Goal: Task Accomplishment & Management: Use online tool/utility

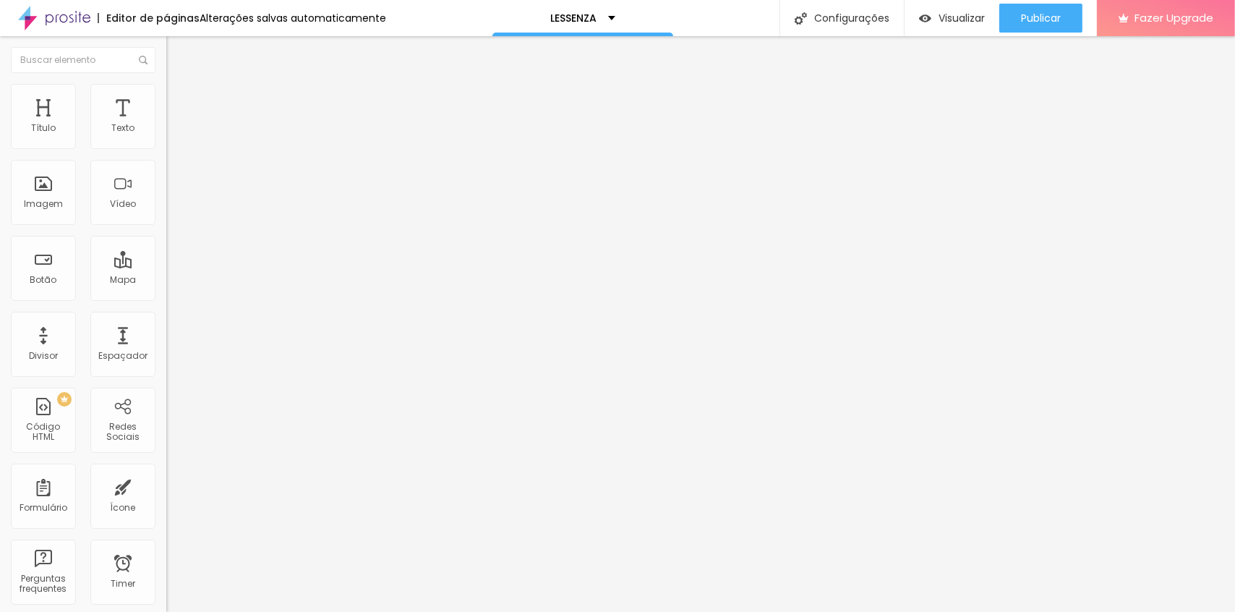
click at [172, 210] on icon "button" at bounding box center [176, 205] width 9 height 9
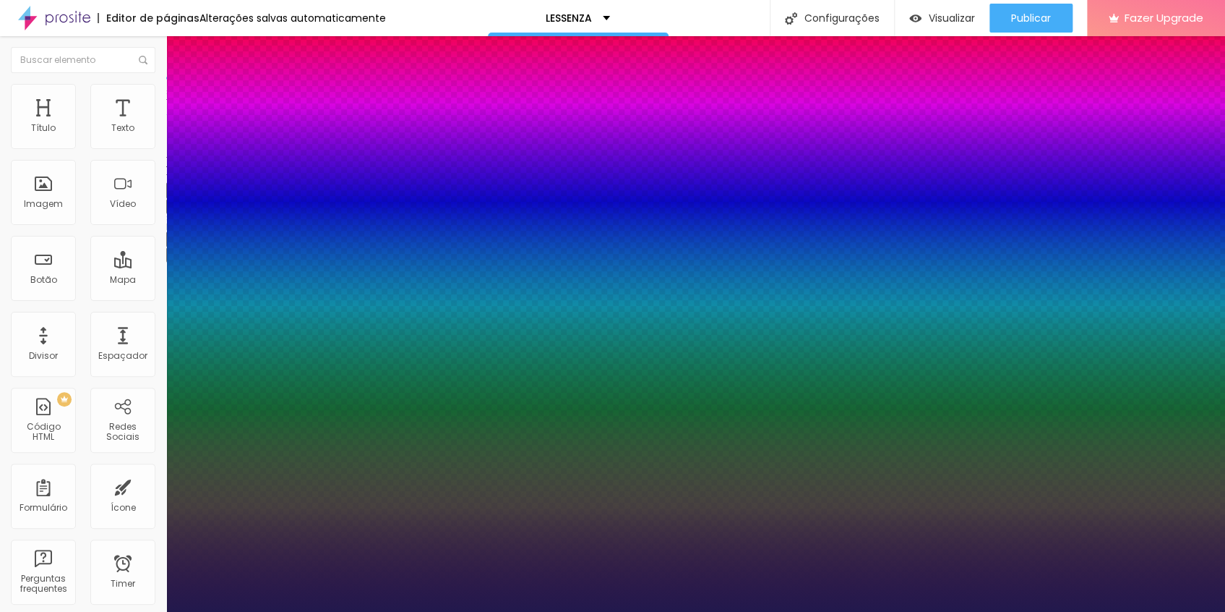
type input "1"
select select "Archivo-Regular"
type input "1"
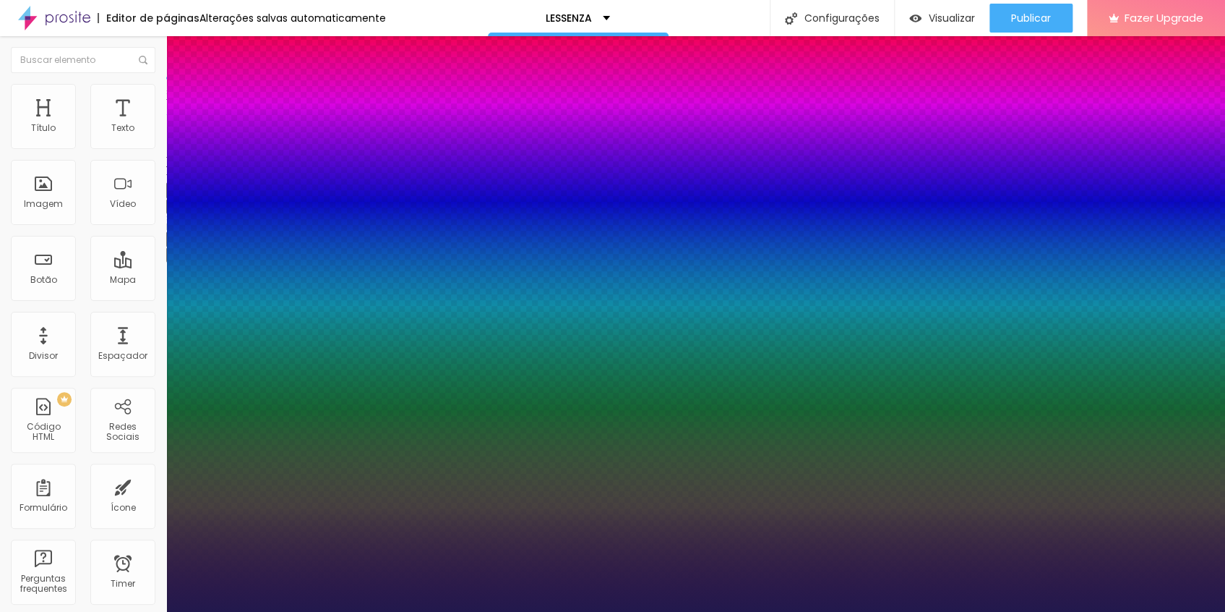
select select "Arsenal-Italic"
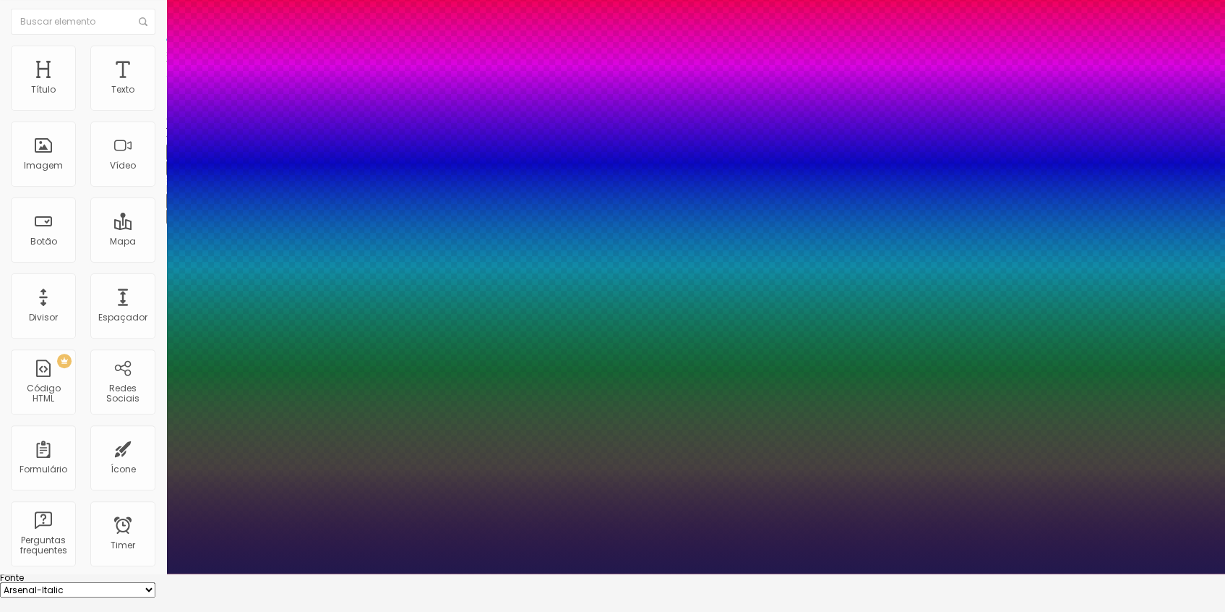
type input "1"
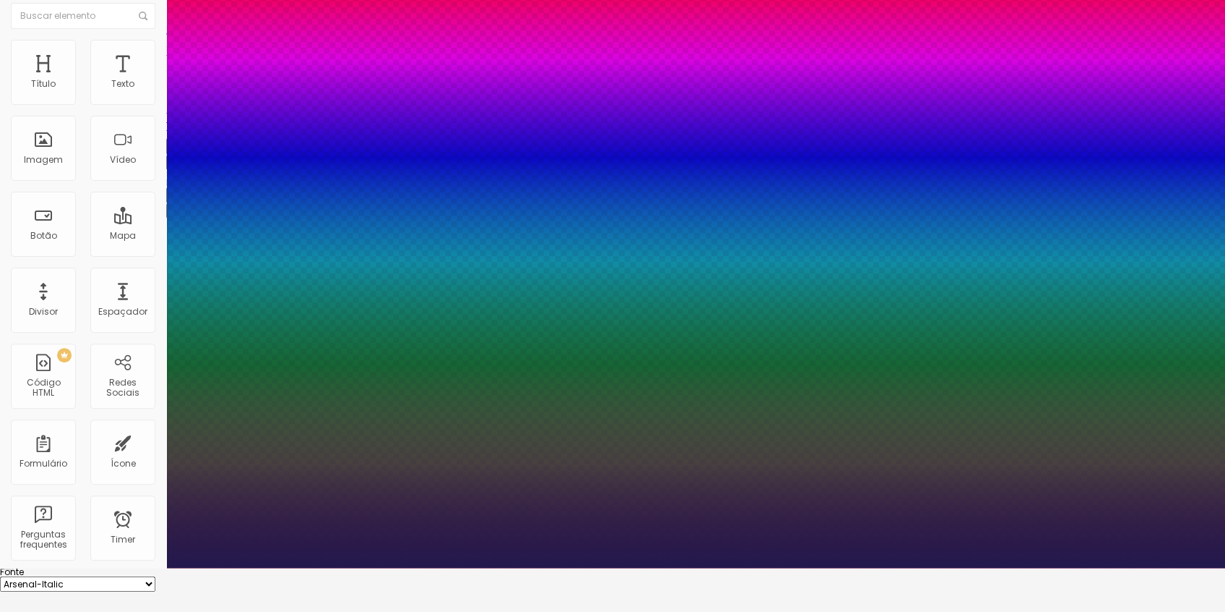
scroll to position [58, 0]
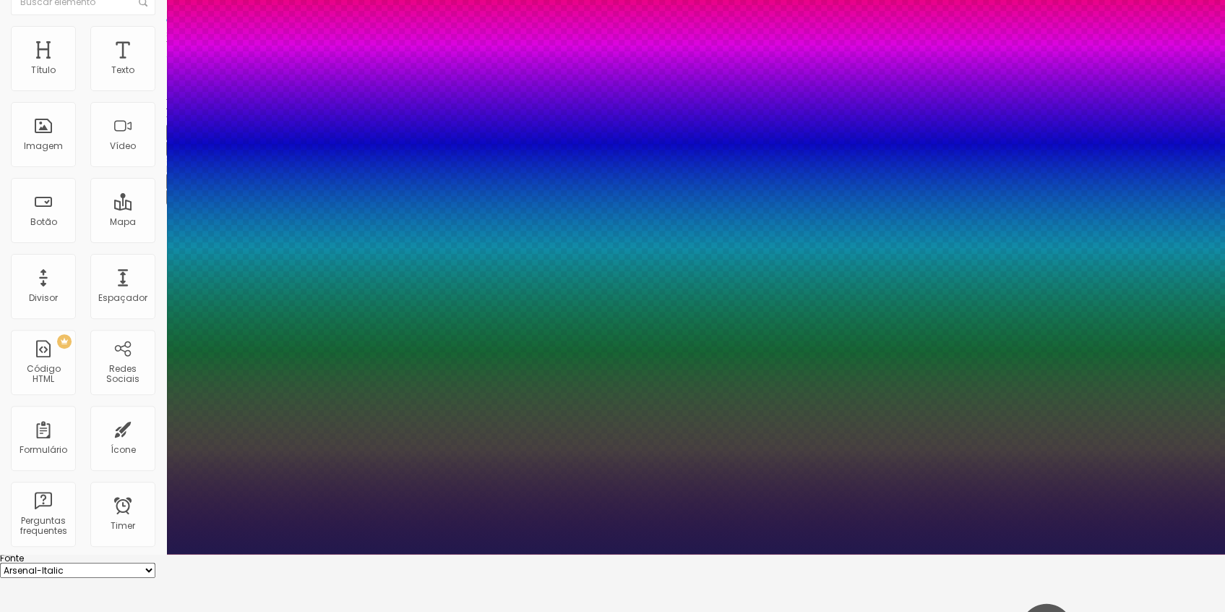
click at [155, 562] on select "AbrilFatface-Regular Actor-Regular Alegreya AlegreyaBlack Alice Allan-Bold Alla…" at bounding box center [77, 569] width 155 height 15
select select "CinzelDecorative-Regular"
click at [154, 562] on select "AbrilFatface-Regular Actor-Regular Alegreya AlegreyaBlack Alice Allan-Bold Alla…" at bounding box center [77, 569] width 155 height 15
type input "1"
click at [87, 554] on div at bounding box center [612, 554] width 1225 height 0
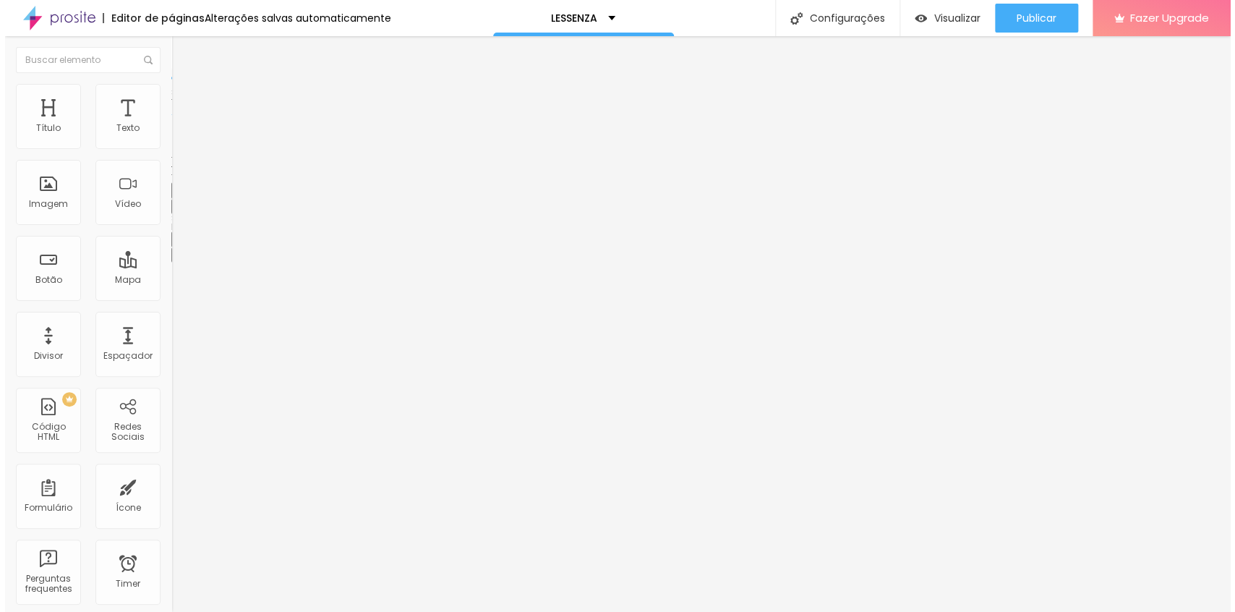
scroll to position [0, 0]
click at [172, 258] on icon "button" at bounding box center [176, 253] width 9 height 9
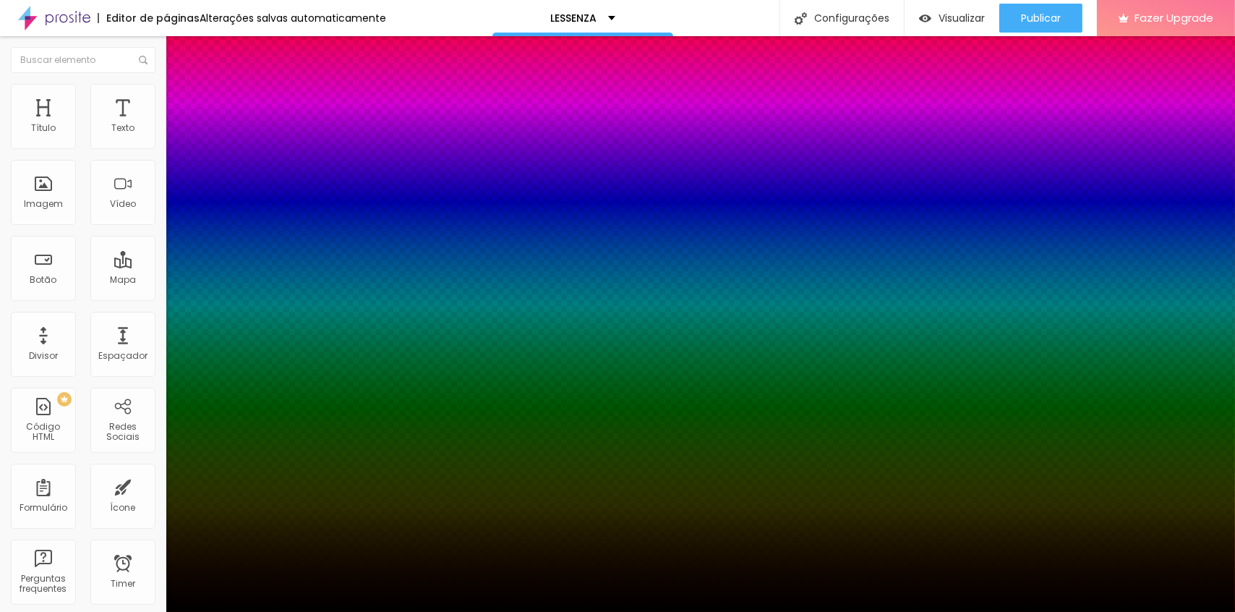
click at [253, 611] on div at bounding box center [617, 620] width 1235 height 0
drag, startPoint x: 268, startPoint y: 446, endPoint x: 266, endPoint y: 535, distance: 88.9
click at [266, 535] on div at bounding box center [617, 306] width 1235 height 612
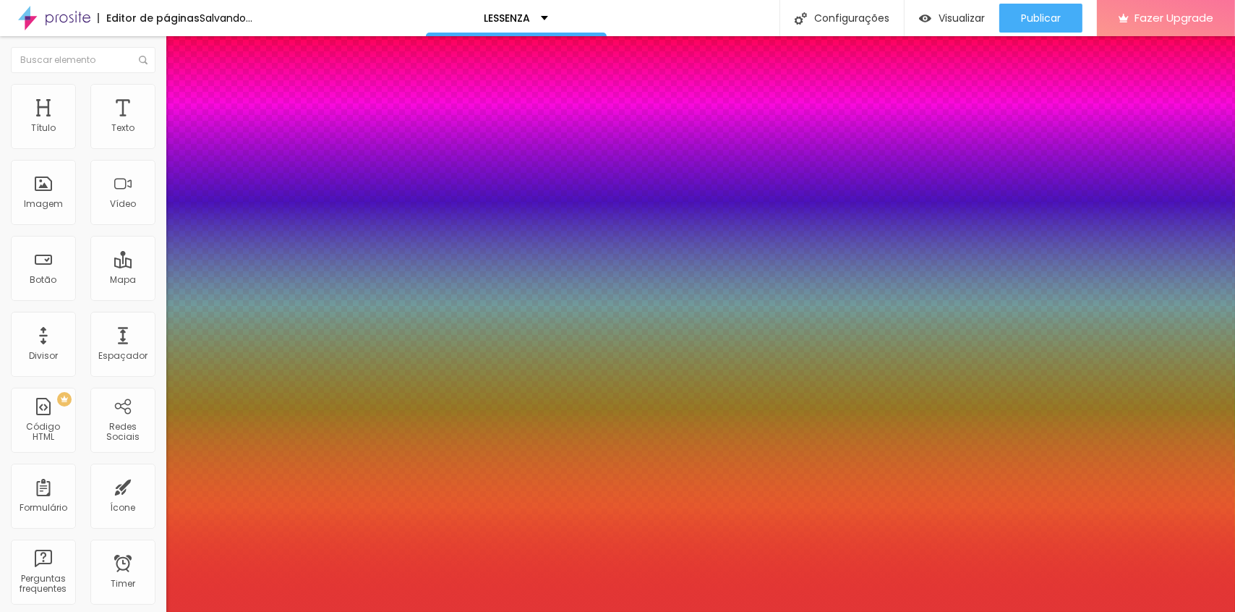
type input "#E23636"
drag, startPoint x: 192, startPoint y: 449, endPoint x: 217, endPoint y: 439, distance: 27.3
click at [217, 439] on div at bounding box center [617, 306] width 1235 height 612
click at [164, 611] on div at bounding box center [617, 612] width 1235 height 0
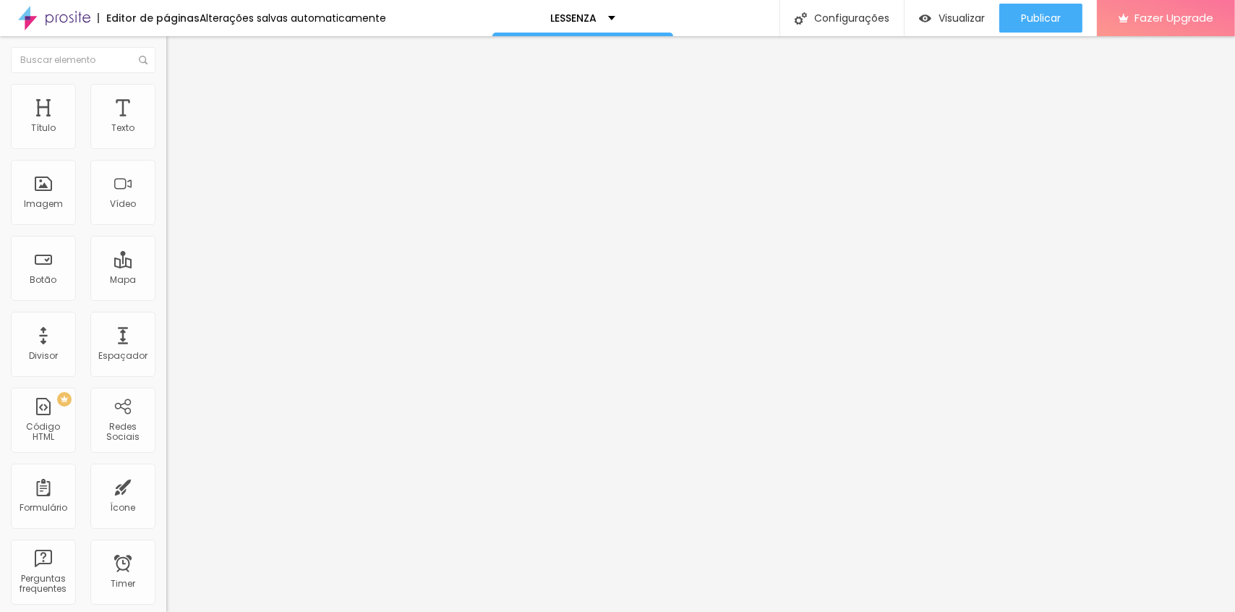
click at [172, 258] on icon "button" at bounding box center [176, 253] width 9 height 9
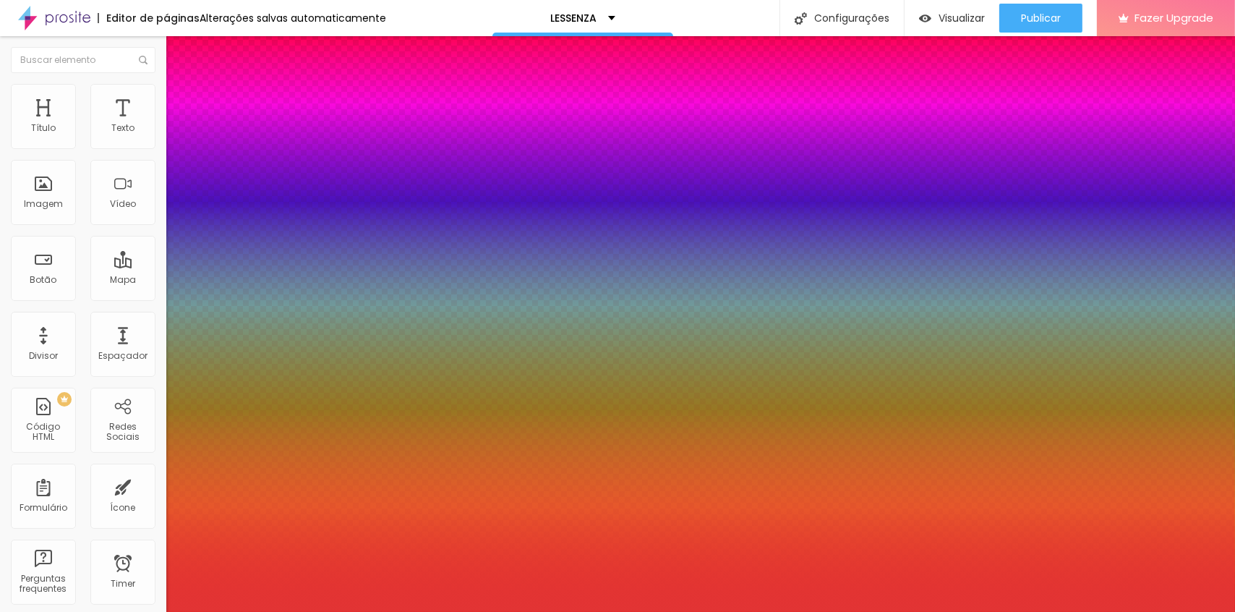
type input "-9"
type input "-13"
type input "-10"
type input "-14"
type input "-12"
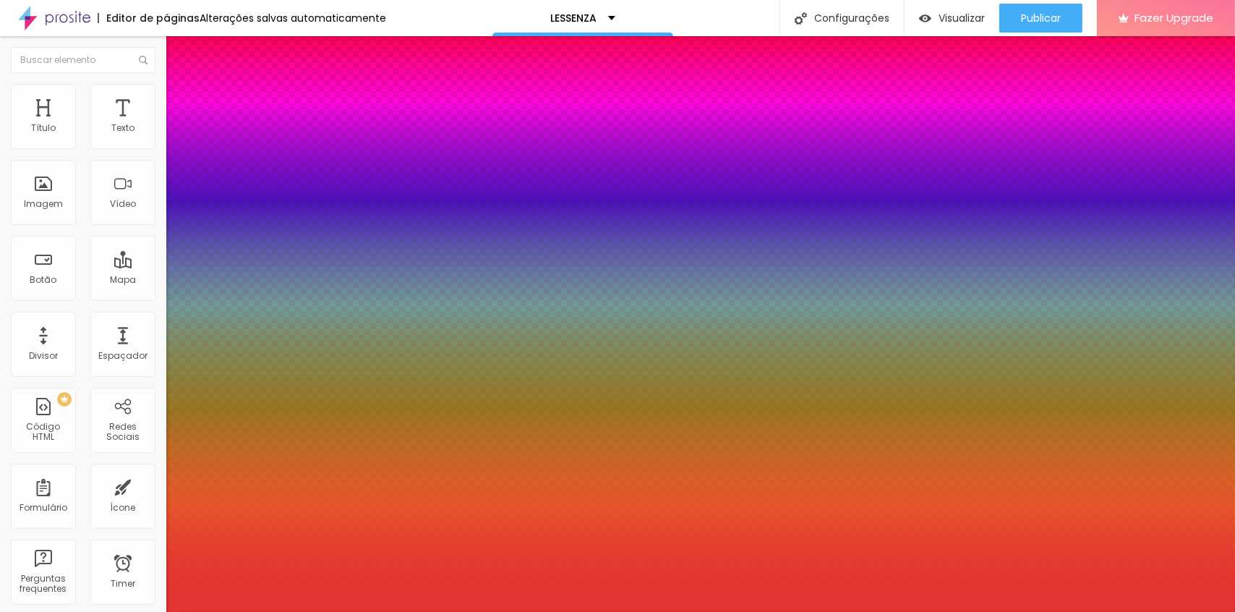
type input "-15"
type input "-13"
type input "-16"
type input "-14"
type input "-17"
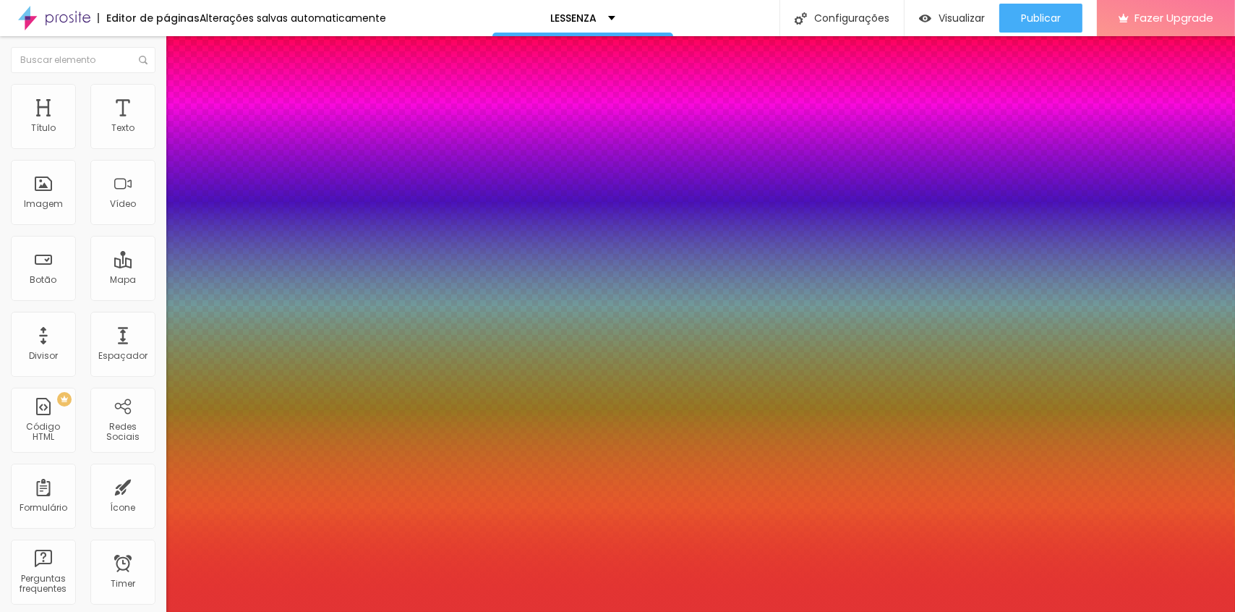
type input "-9"
type input "-14"
type input "-8"
type input "-13"
type input "25"
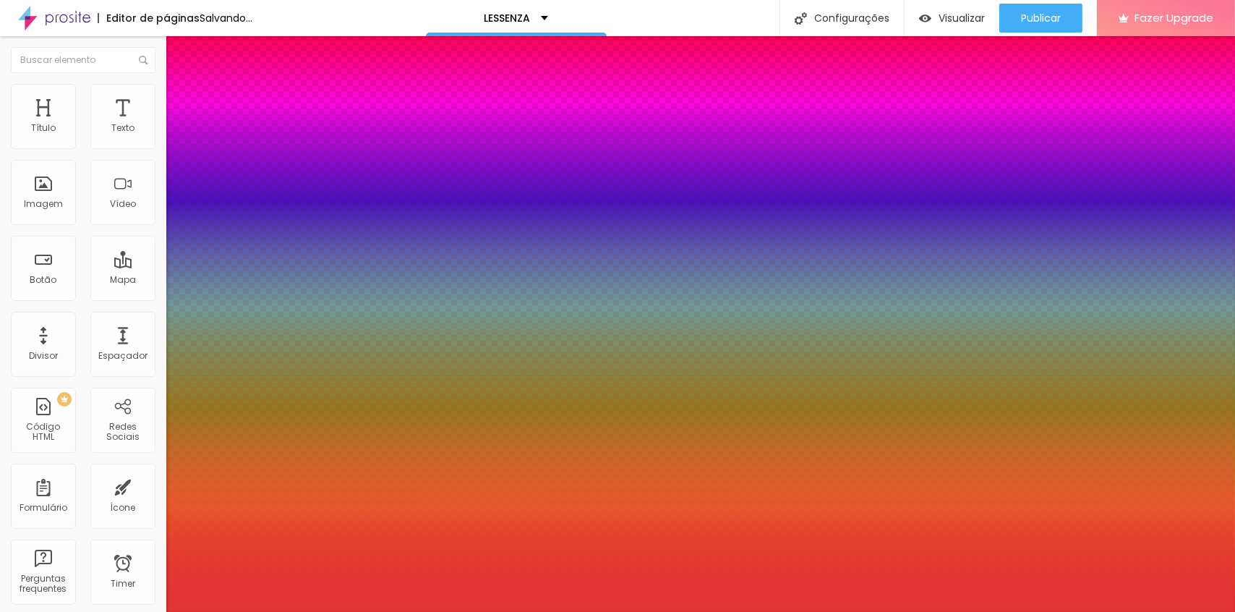
type input "-12"
type input "11"
type input "7"
type input "12"
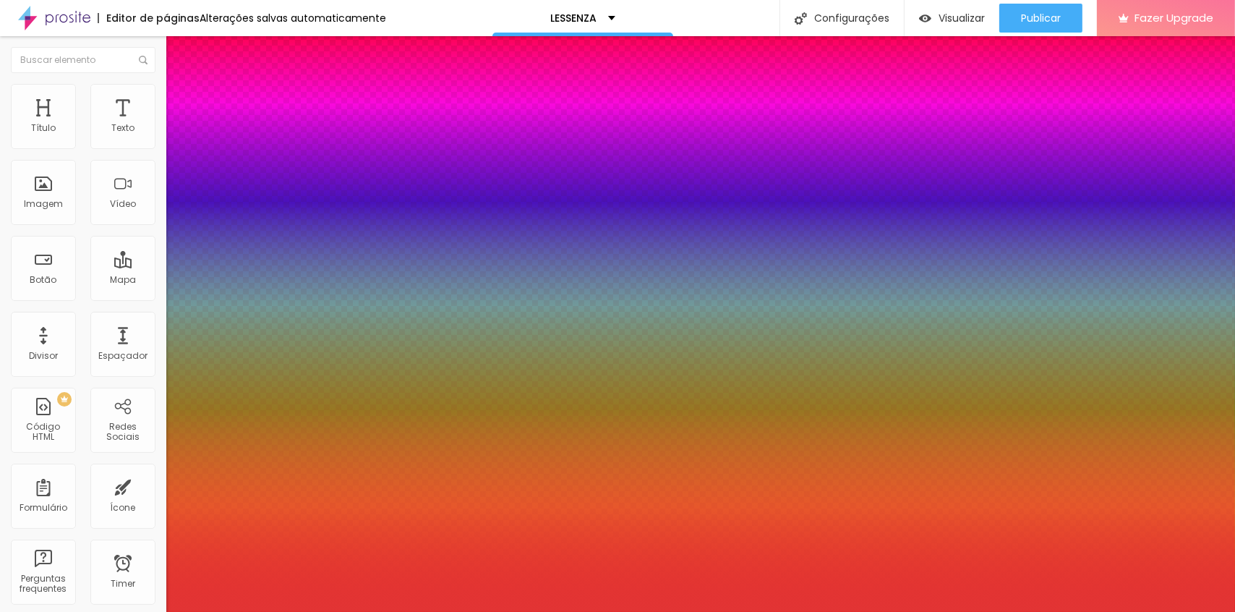
type input "6"
type input "14"
type input "5"
type input "15"
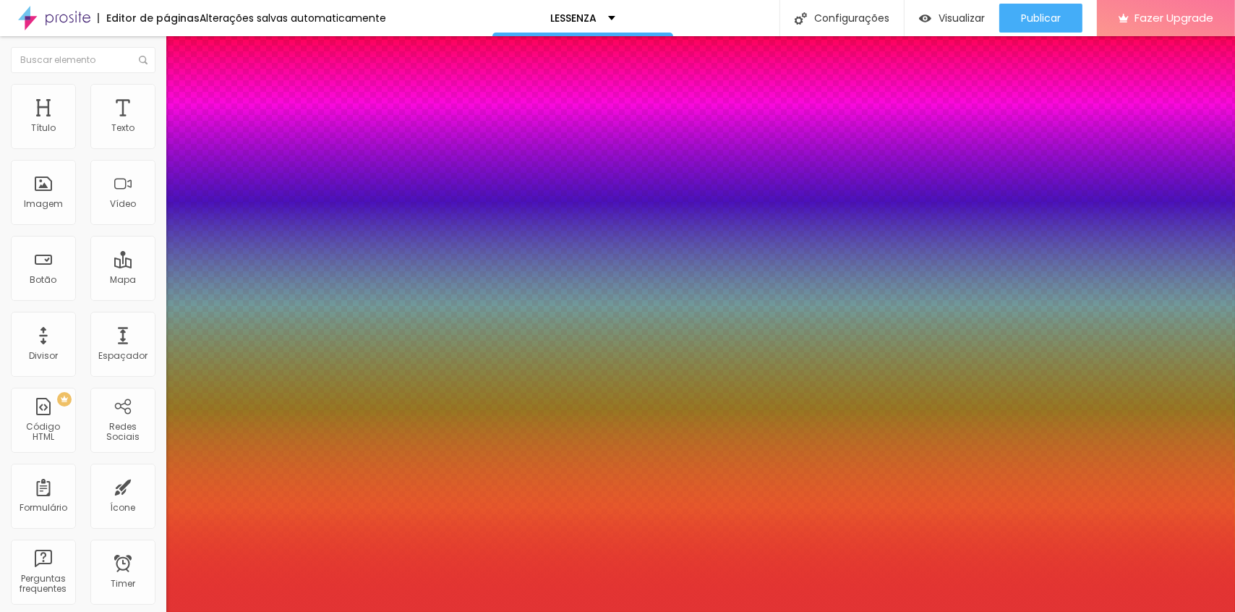
type input "20"
type input "-10"
type input "3"
type input "-11"
type input "2"
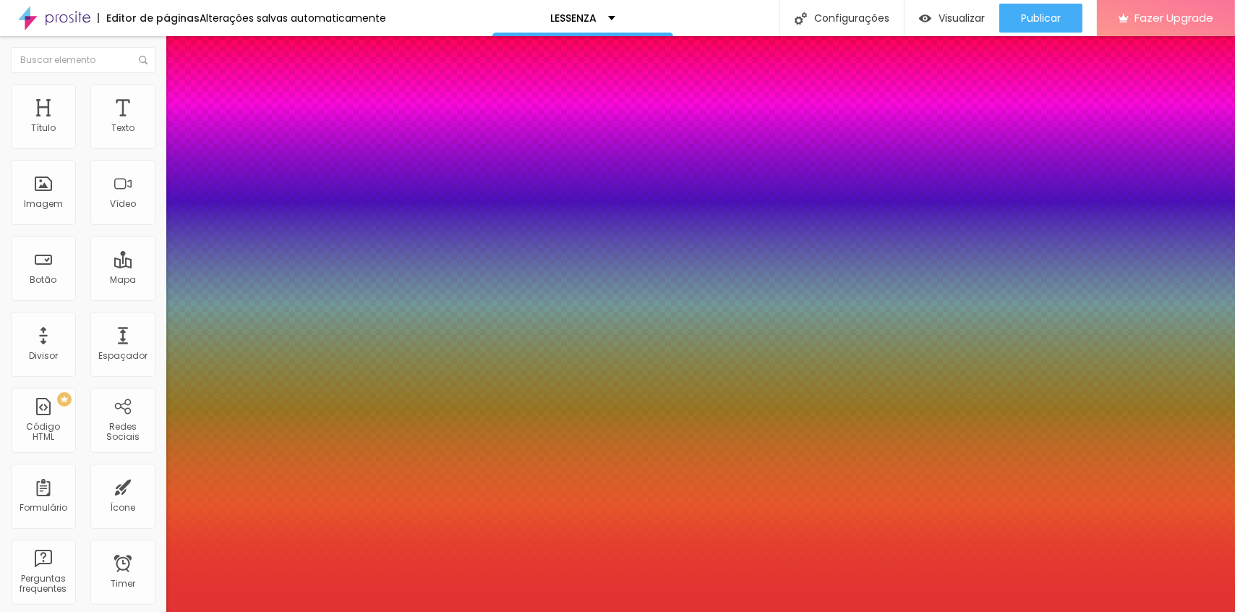
type input "-17"
type input "4"
type input "-25"
type input "2"
type input "-11"
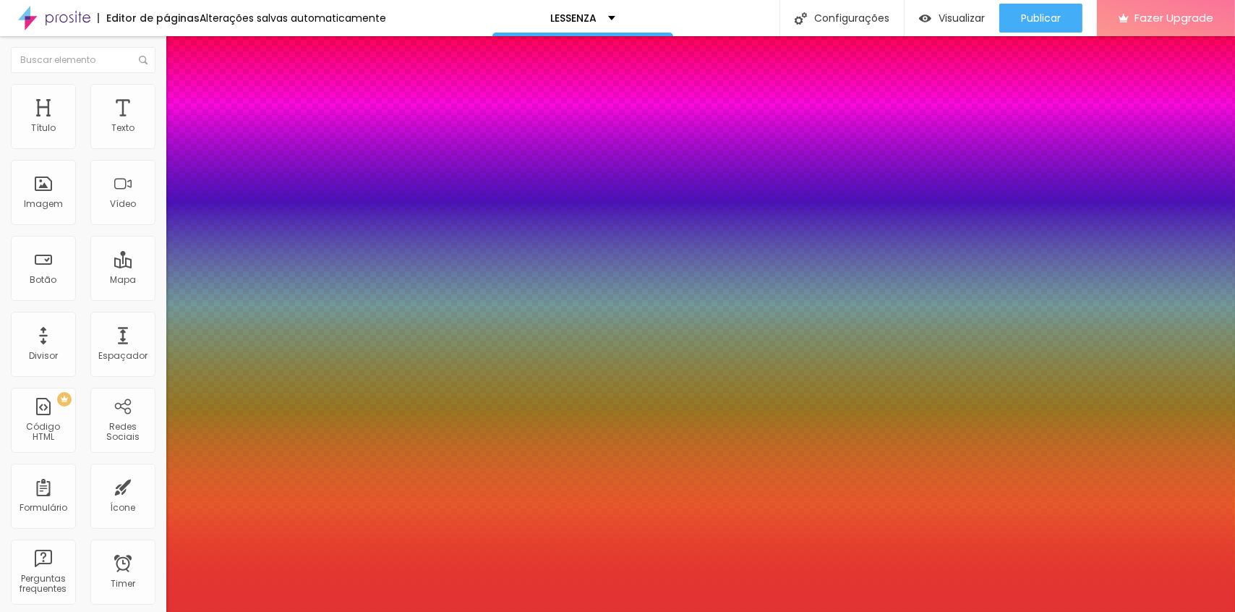
type input "3"
type input "-5"
type input "-1"
type input "-4"
type input "-2"
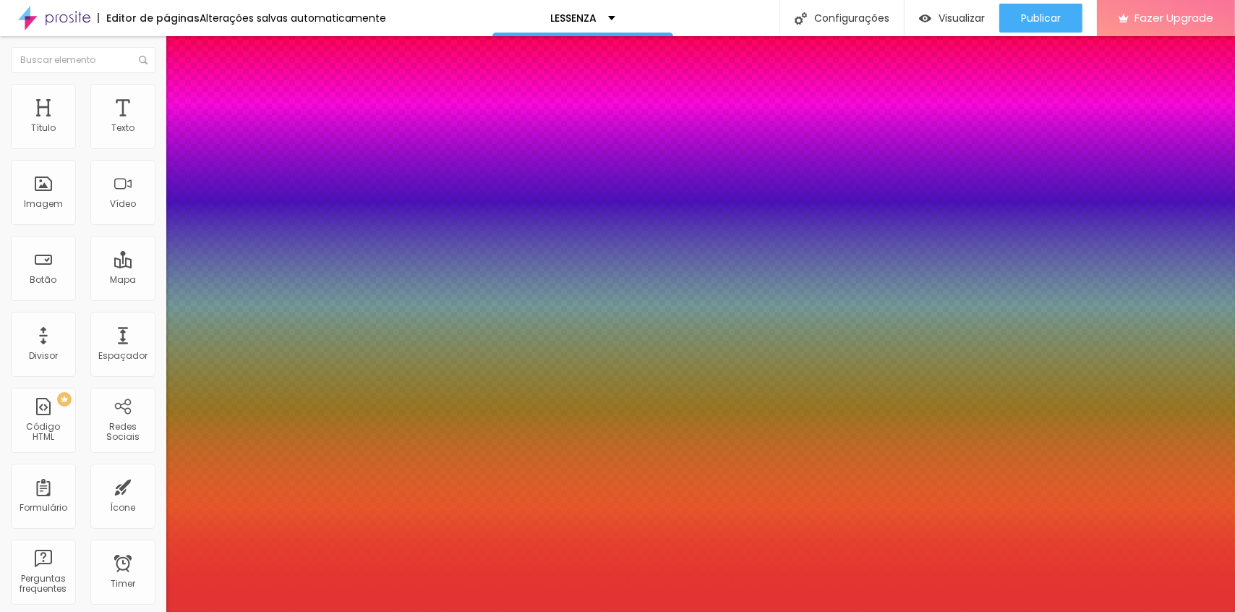
type input "6"
type input "91"
type input "93"
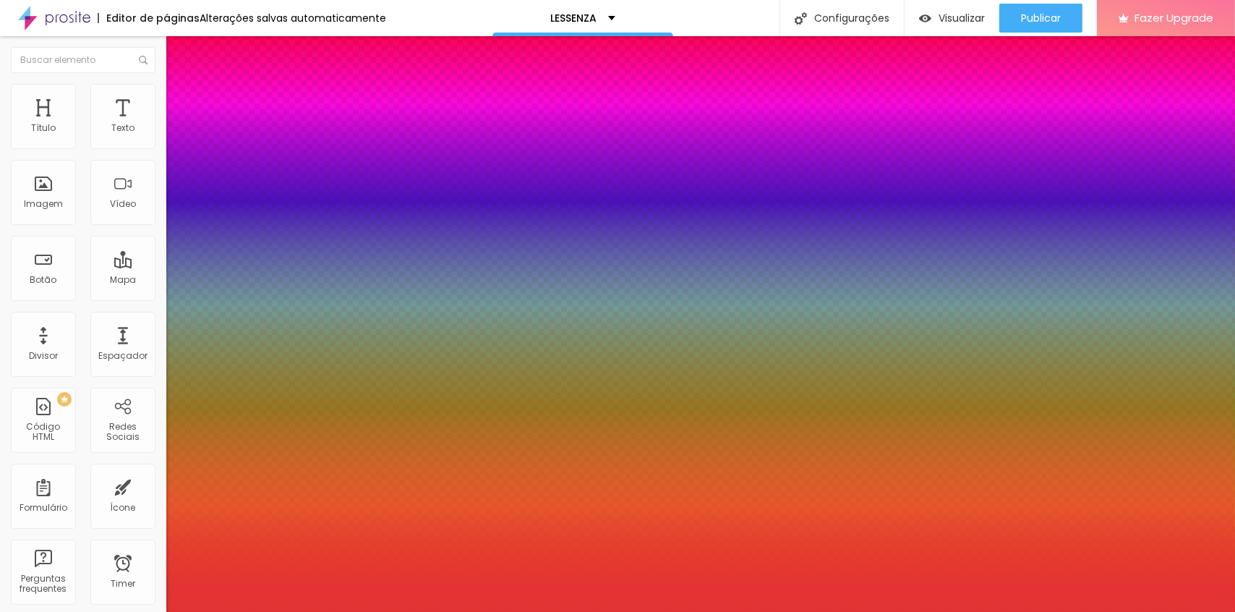
type input "93"
type input "97"
type input "99"
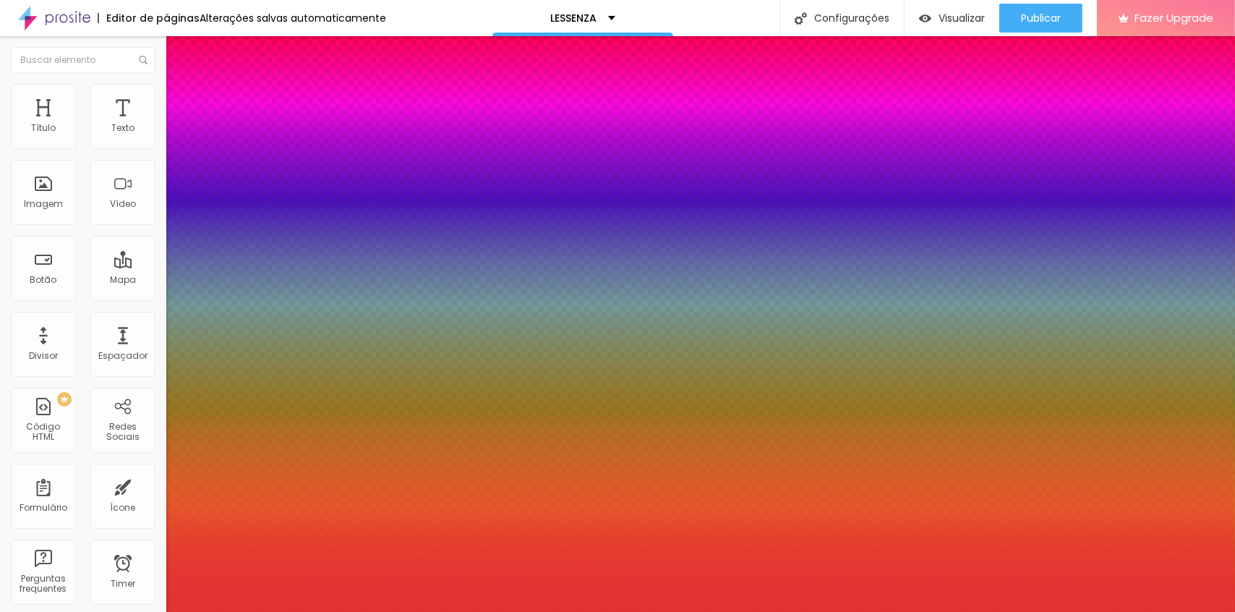
type input "45"
type input "36"
type input "34"
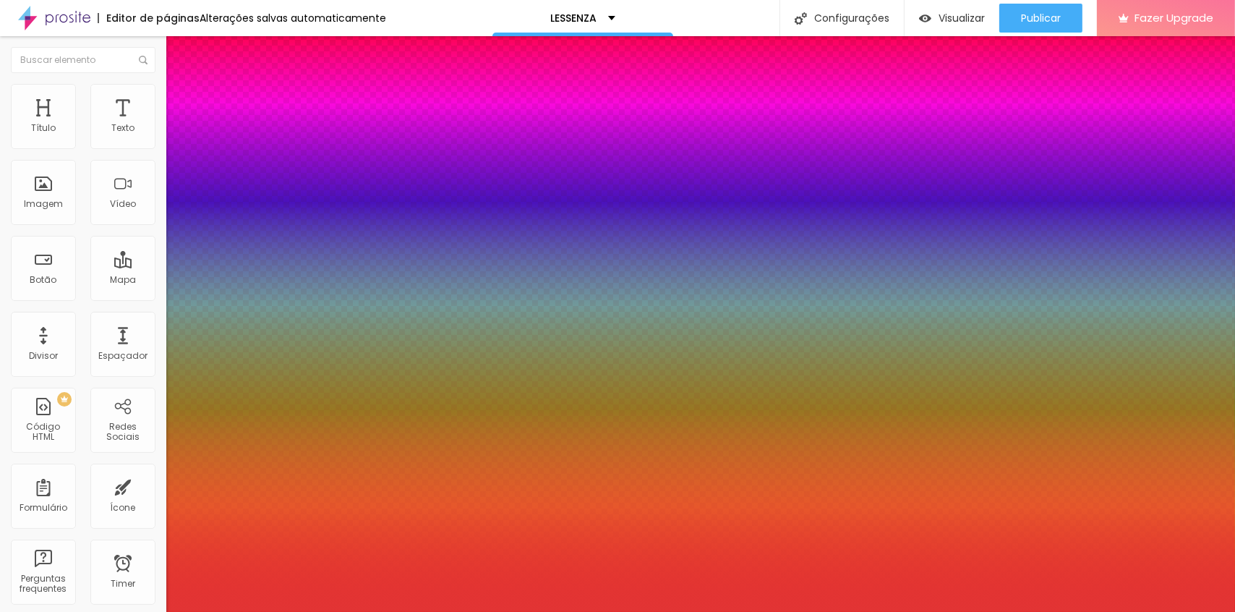
type input "34"
type input "32"
type input "26"
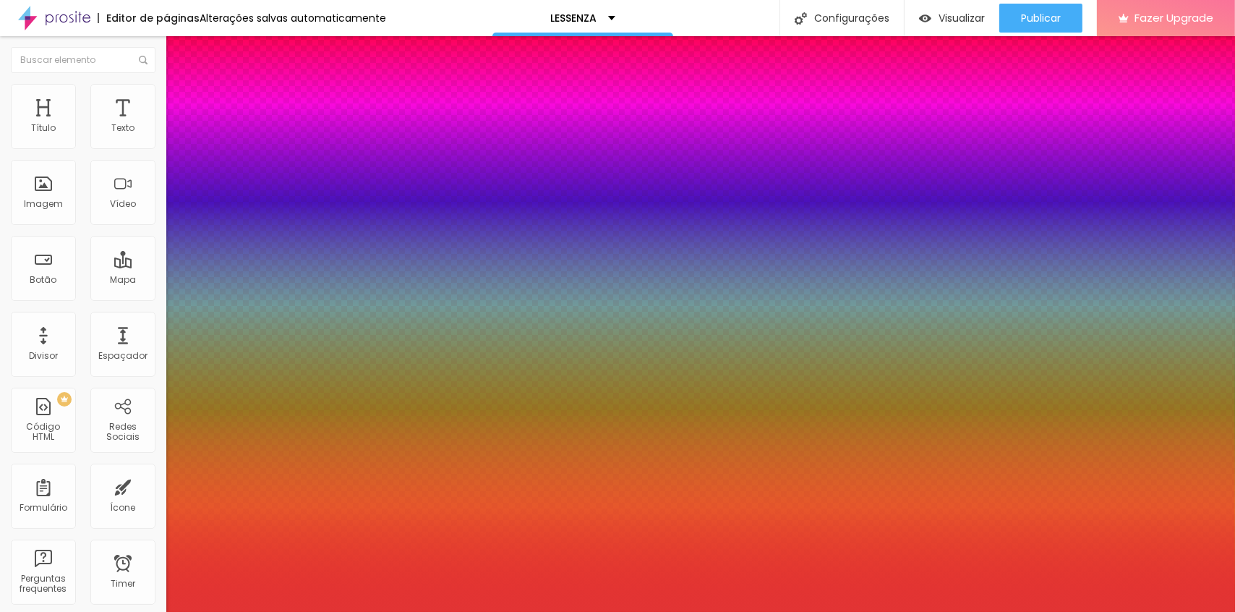
type input "16"
type input "12"
type input "4"
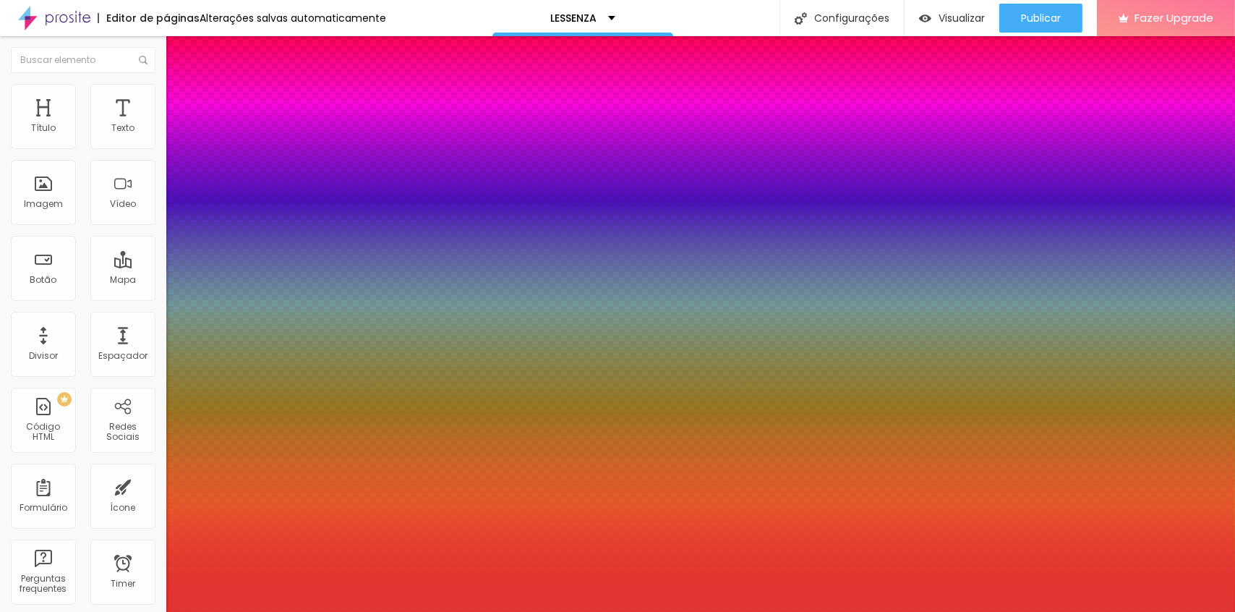
type input "4"
type input "0"
drag, startPoint x: 241, startPoint y: 495, endPoint x: 213, endPoint y: 495, distance: 27.5
type input "0"
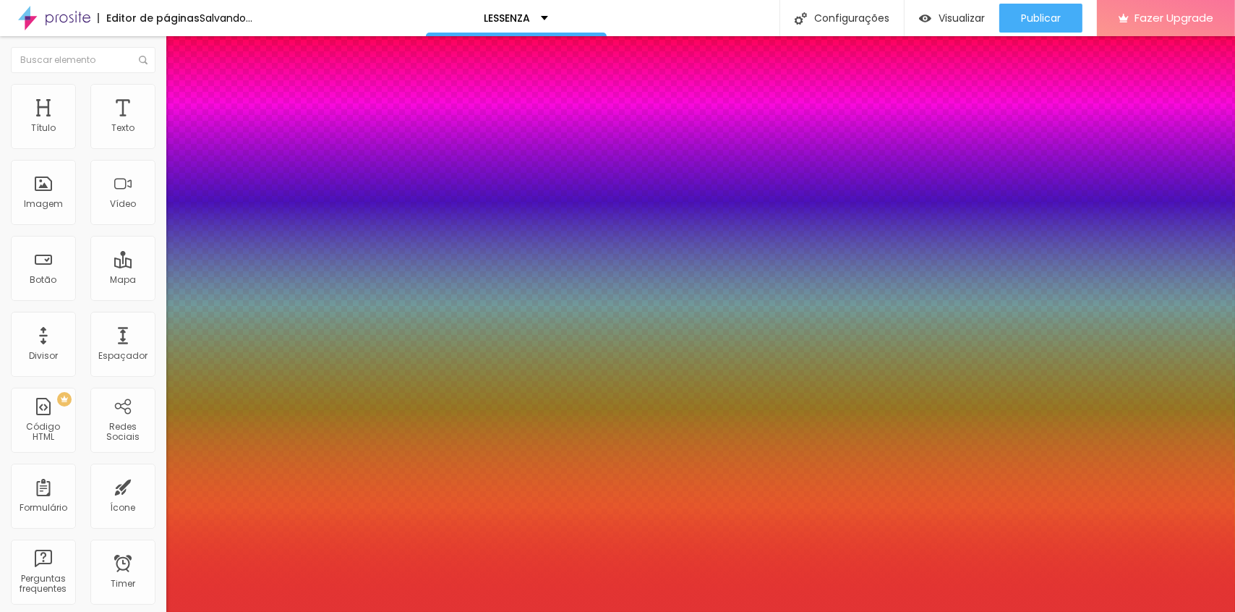
type input "14"
type input "22"
type input "17"
type input "23"
type input "-14"
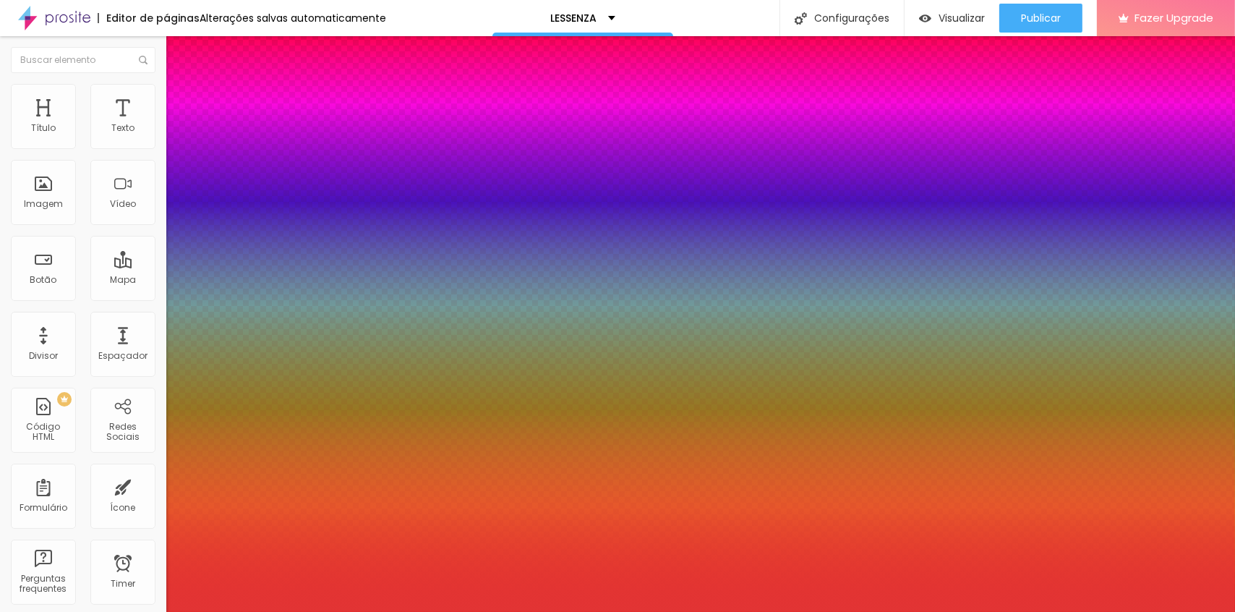
type input "-10"
type input "-15"
type input "-11"
type input "-16"
type input "-14"
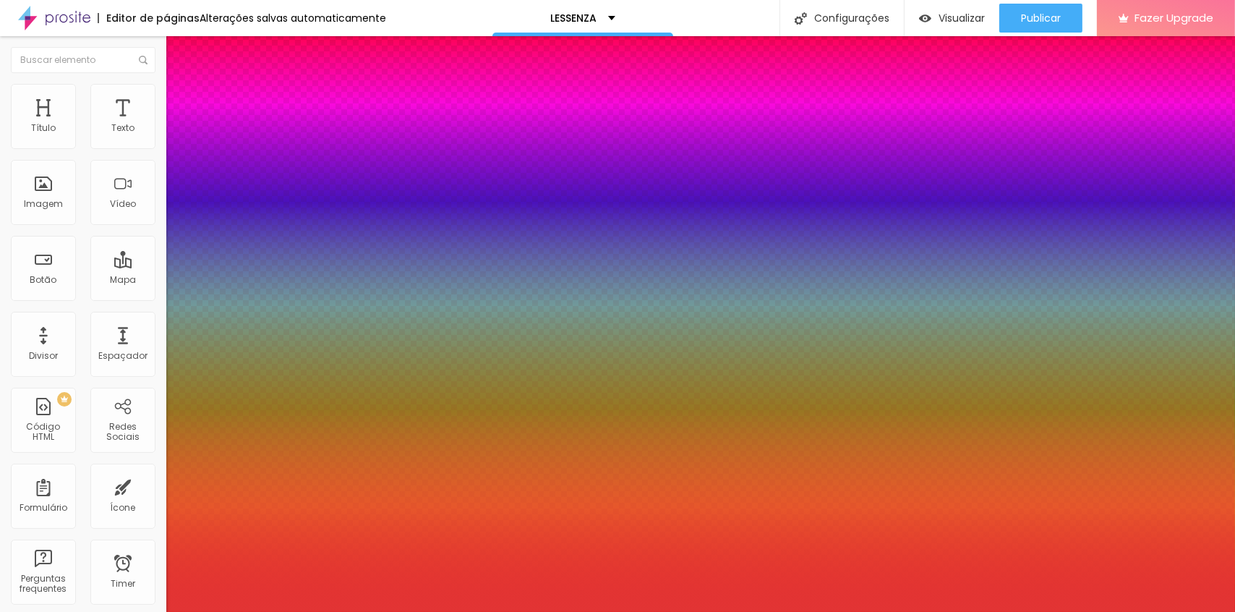
type input "8"
type input "-18"
type input "11"
type input "-19"
type input "9"
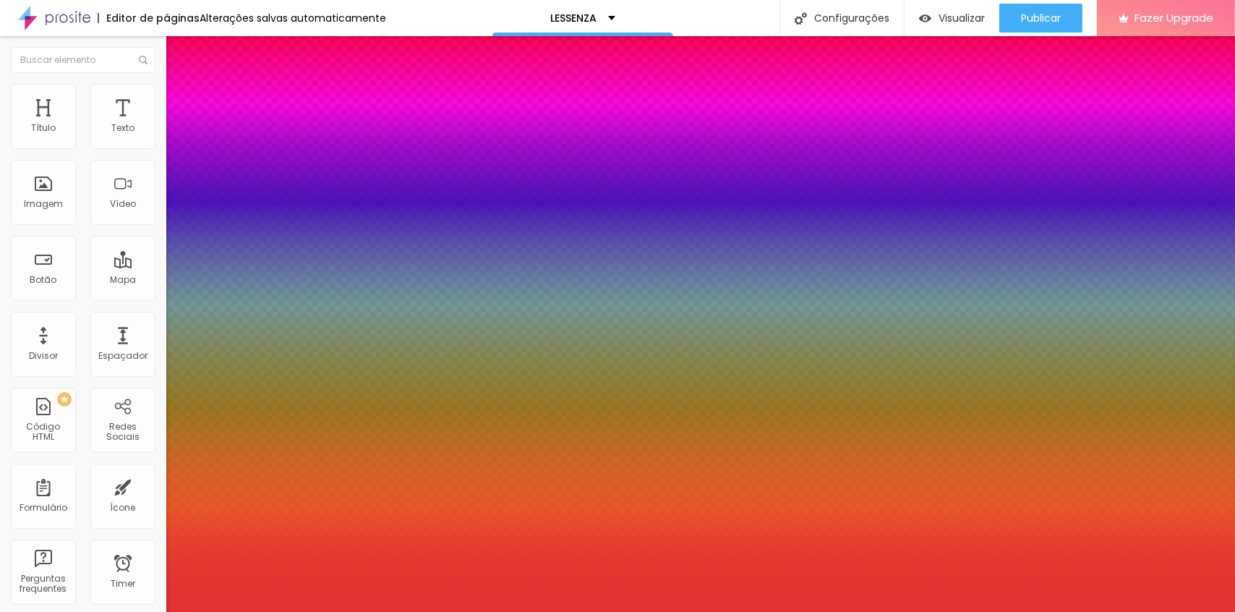
type input "0"
type input "8"
type input "7"
type input "8"
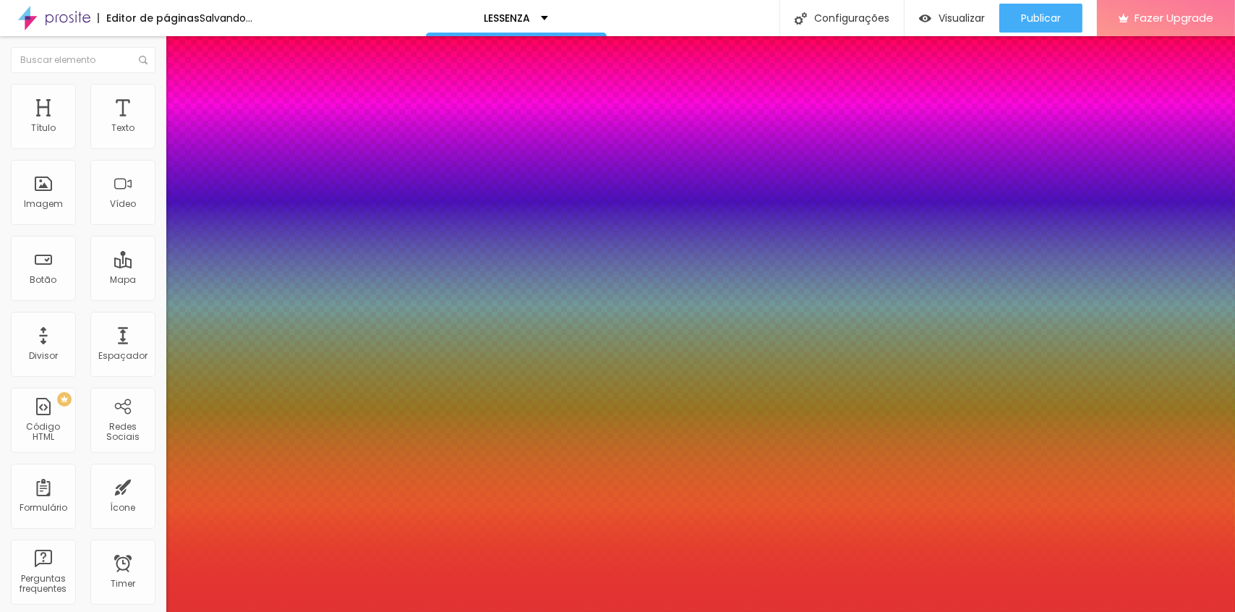
type input "2"
type input "10"
type input "-5"
type input "12"
type input "-11"
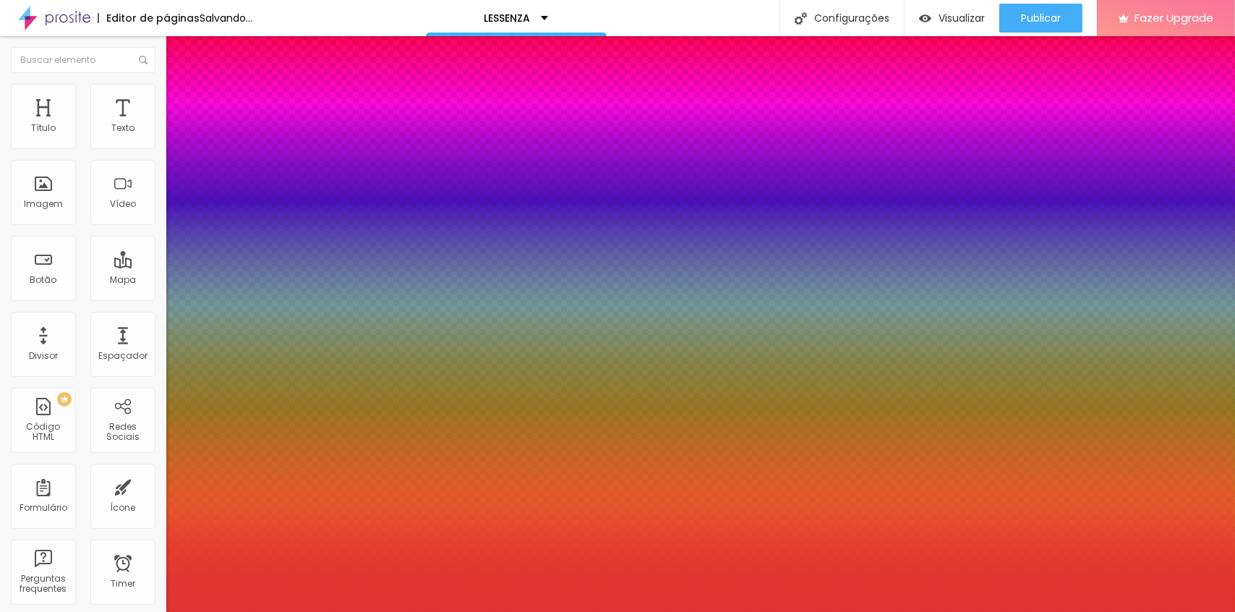
type input "13"
type input "-13"
type input "14"
click at [81, 611] on div at bounding box center [617, 612] width 1235 height 0
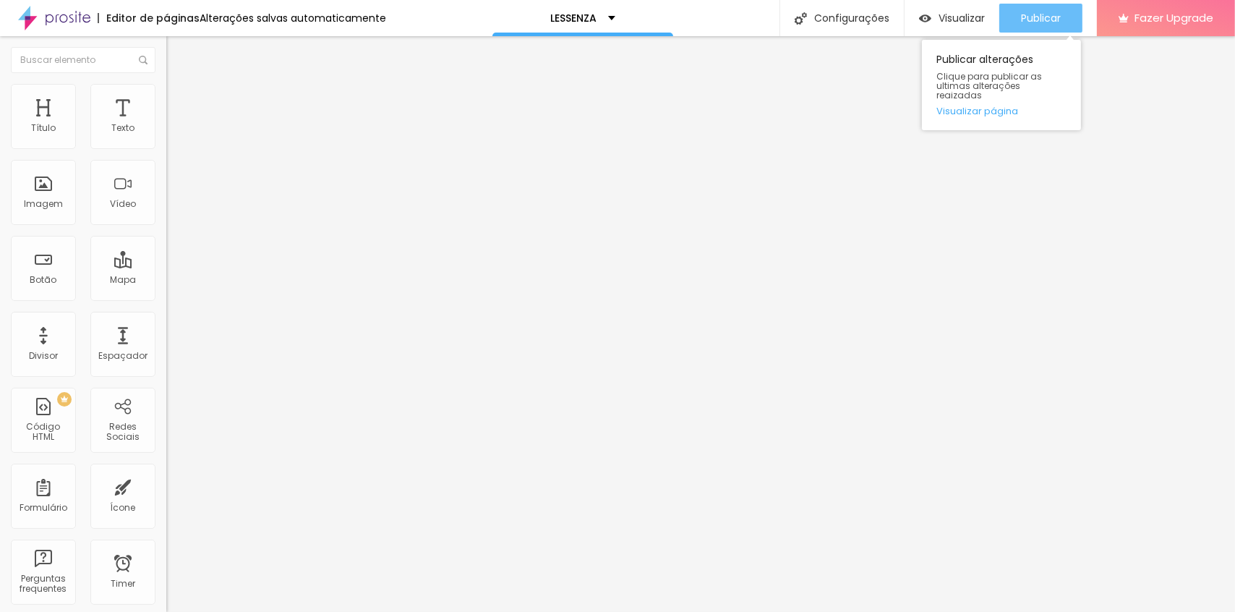
click at [1048, 9] on div "Publicar" at bounding box center [1041, 18] width 40 height 29
click at [179, 100] on span "Avançado" at bounding box center [203, 93] width 48 height 12
click at [166, 82] on img at bounding box center [172, 75] width 13 height 13
click at [179, 98] on span "Avançado" at bounding box center [203, 93] width 48 height 12
click at [166, 82] on img at bounding box center [172, 75] width 13 height 13
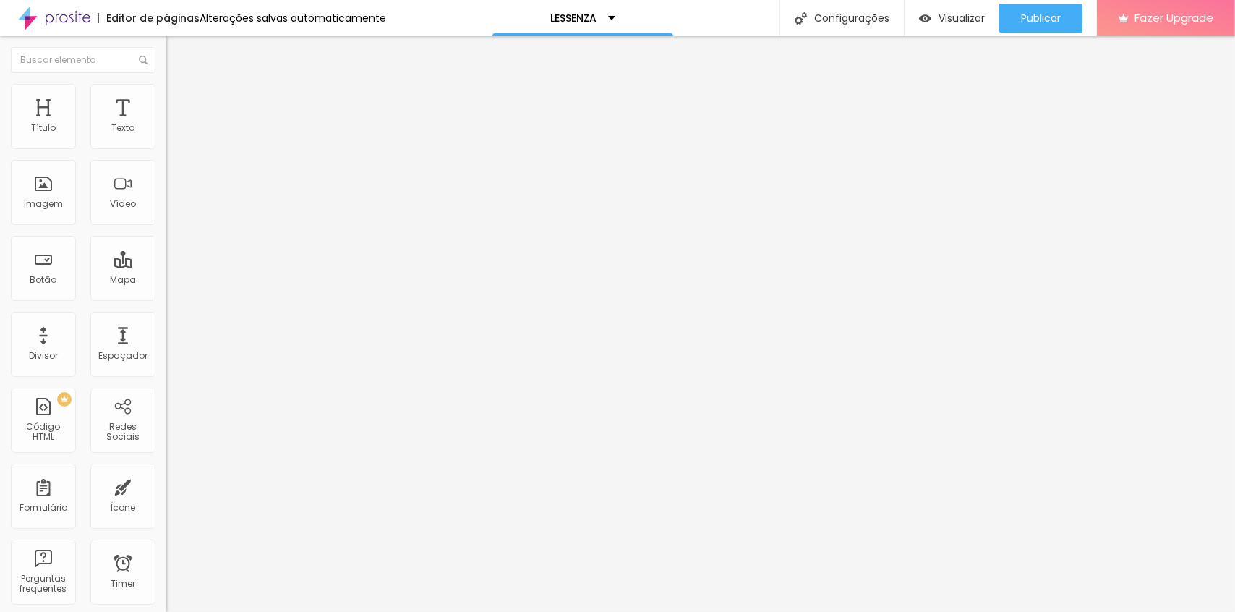
click at [179, 100] on span "Avançado" at bounding box center [203, 93] width 48 height 12
click at [166, 82] on img at bounding box center [172, 75] width 13 height 13
click at [177, 48] on img "button" at bounding box center [183, 53] width 12 height 12
click at [177, 56] on img "button" at bounding box center [183, 53] width 12 height 12
click at [179, 100] on span "Avançado" at bounding box center [203, 93] width 48 height 12
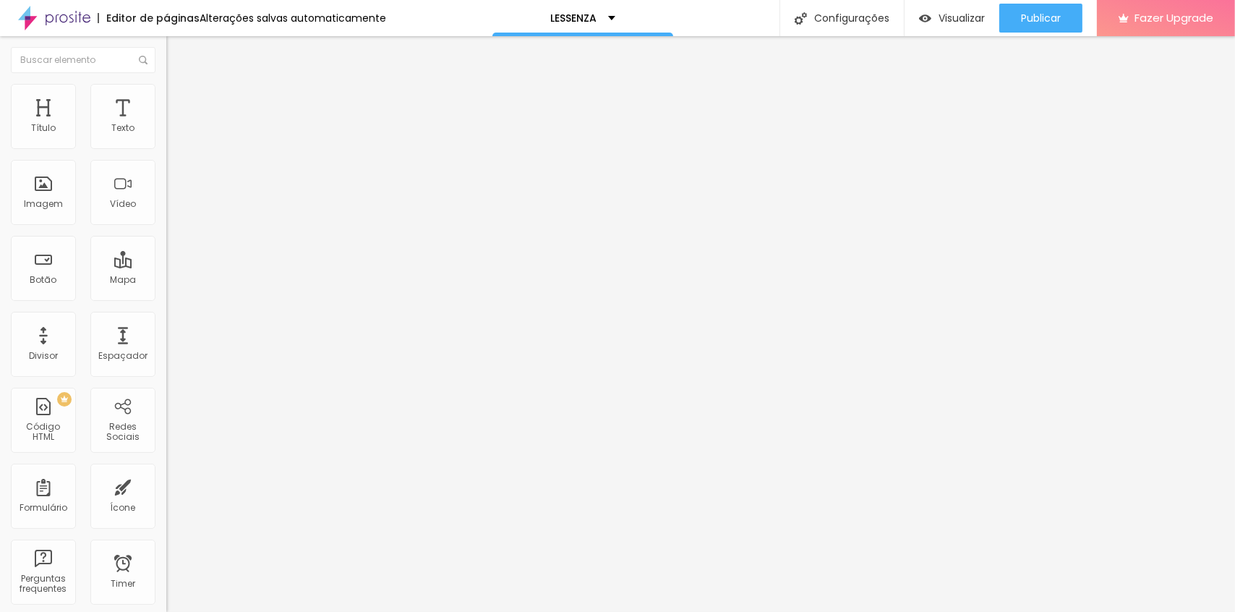
click at [166, 82] on img at bounding box center [172, 75] width 13 height 13
click at [179, 85] on span "Estilo" at bounding box center [190, 79] width 22 height 12
click at [179, 124] on span "Titulo 1" at bounding box center [202, 114] width 47 height 20
click at [166, 137] on span "Titulo 2" at bounding box center [189, 128] width 47 height 18
click at [166, 158] on div "Titulo 4 H4" at bounding box center [249, 152] width 166 height 10
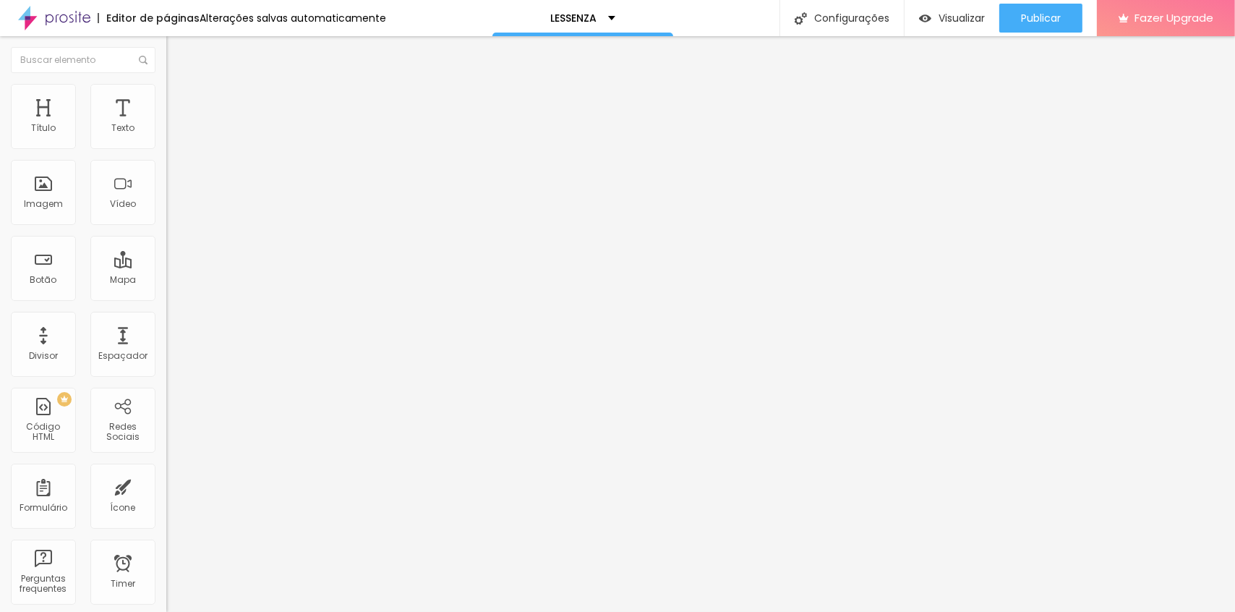
click at [166, 148] on span "Titulo 3" at bounding box center [186, 140] width 40 height 17
click at [166, 168] on div "Titulo 5 H5" at bounding box center [249, 163] width 166 height 9
click at [166, 180] on span "Titulo 6" at bounding box center [179, 174] width 27 height 12
click at [166, 137] on span "Titulo 2" at bounding box center [189, 128] width 47 height 18
click at [166, 124] on span "Titulo 1" at bounding box center [189, 114] width 47 height 20
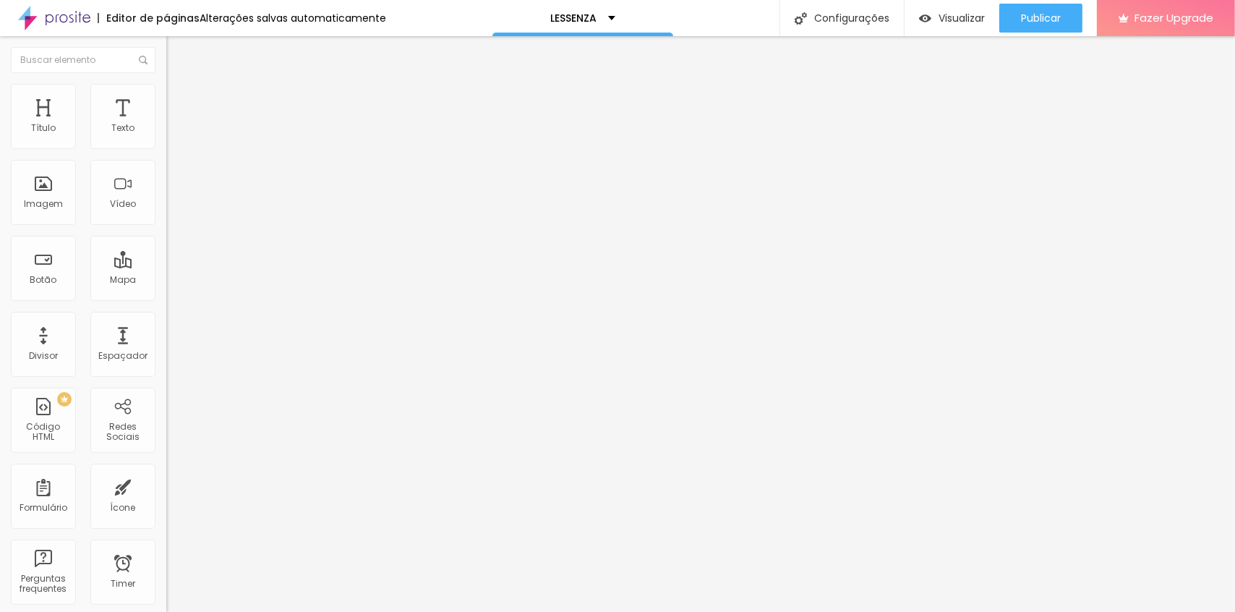
click at [166, 165] on div "Titulo 5 H5" at bounding box center [249, 160] width 166 height 9
click at [166, 504] on div "Editar Título Estilo Avançado Tamanho Titulo 1 H1 Titulo 2 H2 Titulo 3 H3 Titul…" at bounding box center [249, 323] width 166 height 575
click at [166, 180] on span "Titulo 6" at bounding box center [179, 174] width 27 height 12
click at [166, 124] on span "Titulo 1" at bounding box center [189, 114] width 47 height 20
click at [166, 137] on span "Titulo 2" at bounding box center [189, 128] width 47 height 18
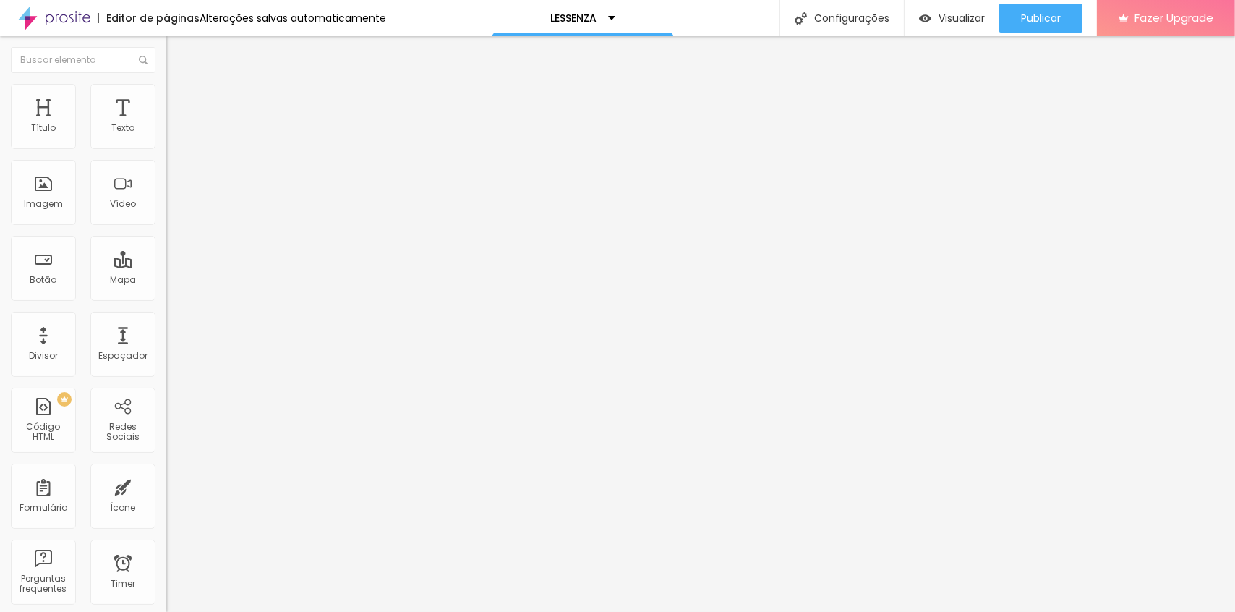
click at [166, 168] on span "Titulo 5" at bounding box center [182, 161] width 32 height 12
click at [166, 294] on div "35 Tamanho do texto" at bounding box center [249, 281] width 166 height 205
click at [166, 179] on div "Titulo 6 H6" at bounding box center [249, 174] width 166 height 9
click at [166, 156] on div "Titulo 4 H4" at bounding box center [249, 151] width 166 height 10
click at [166, 137] on span "Titulo 2" at bounding box center [189, 128] width 47 height 18
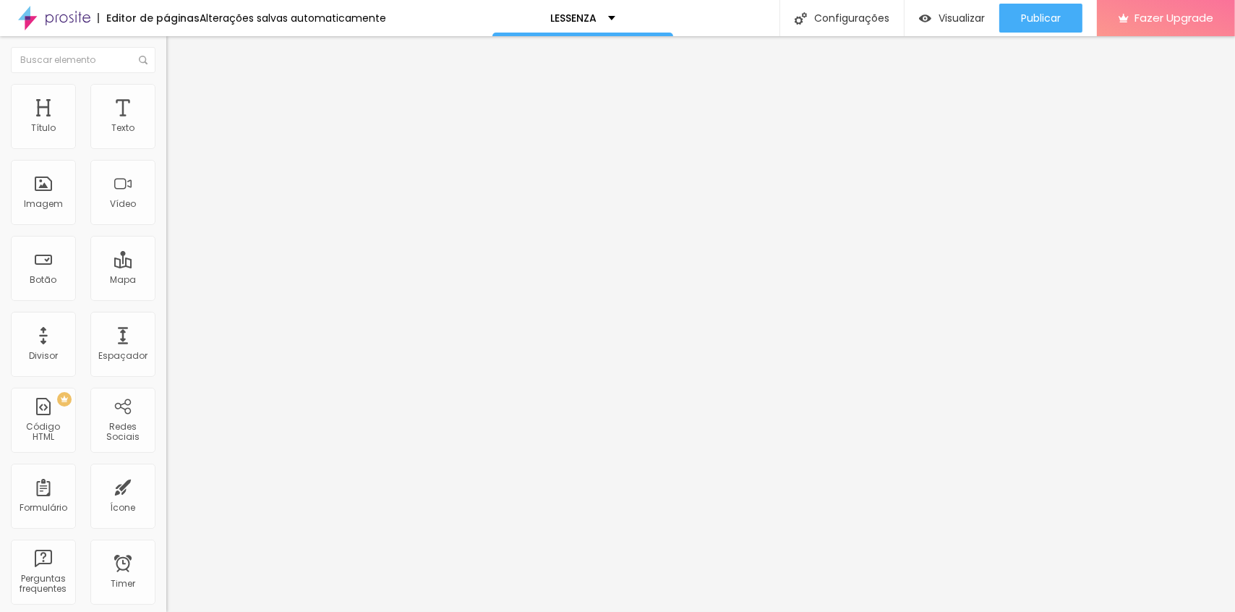
click at [166, 124] on span "Titulo 1" at bounding box center [189, 114] width 47 height 20
click at [166, 134] on div "Titulo 2 H2" at bounding box center [249, 127] width 166 height 13
click at [166, 148] on span "Titulo 3" at bounding box center [186, 142] width 40 height 12
click at [166, 159] on div "Titulo 4 H4" at bounding box center [249, 154] width 166 height 10
click at [166, 168] on div "Titulo 5 H5" at bounding box center [249, 164] width 166 height 9
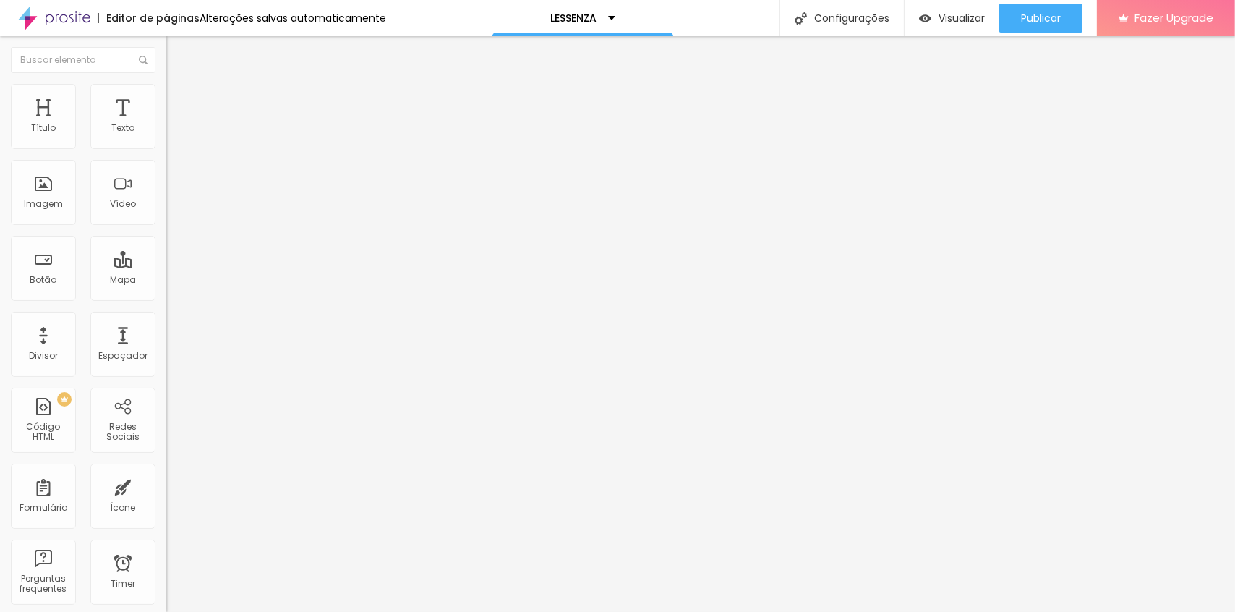
click at [166, 124] on span "Titulo 1" at bounding box center [189, 114] width 47 height 20
click at [166, 137] on span "Titulo 2" at bounding box center [189, 128] width 47 height 18
click at [166, 124] on span "Titulo 1" at bounding box center [189, 114] width 47 height 20
click at [166, 174] on div "Titulo 6 H6" at bounding box center [249, 169] width 166 height 9
click at [166, 124] on span "Titulo 1" at bounding box center [189, 114] width 47 height 20
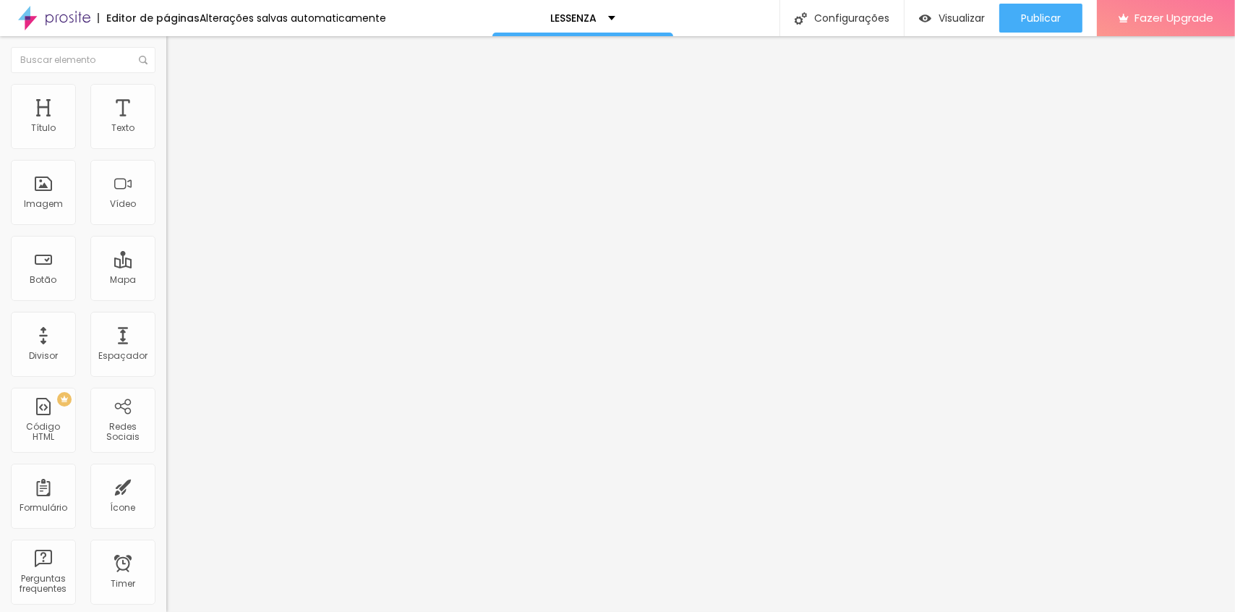
click at [179, 124] on span "Titulo 1" at bounding box center [202, 114] width 47 height 20
click at [166, 139] on button "button" at bounding box center [176, 131] width 20 height 15
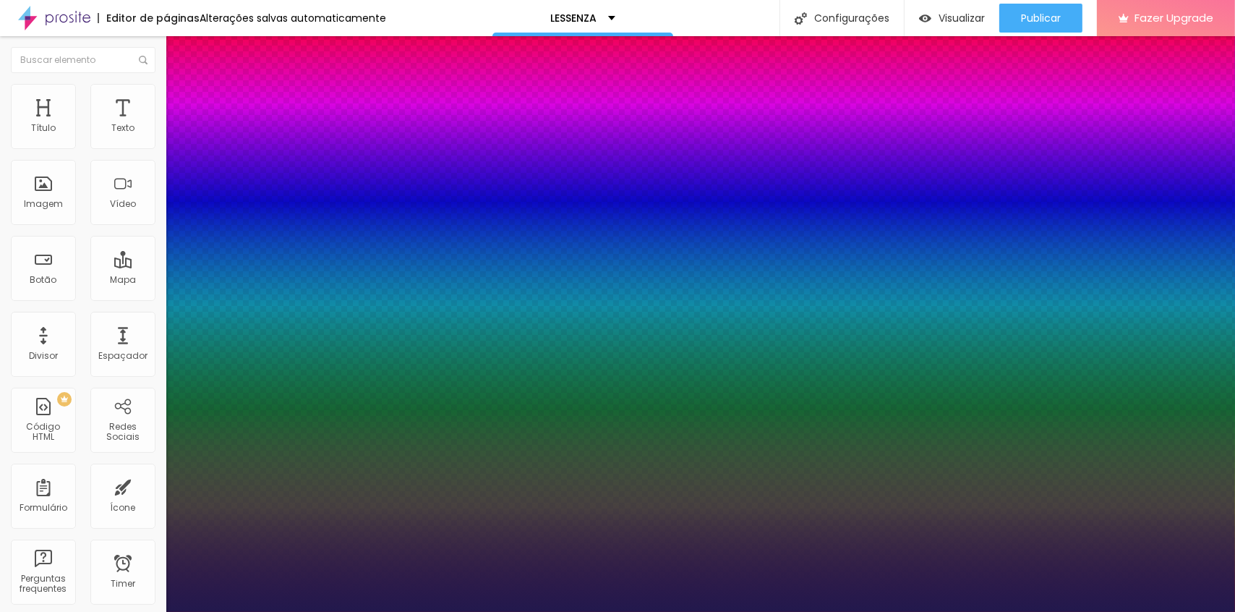
type input "1"
select select "Allan-Regular"
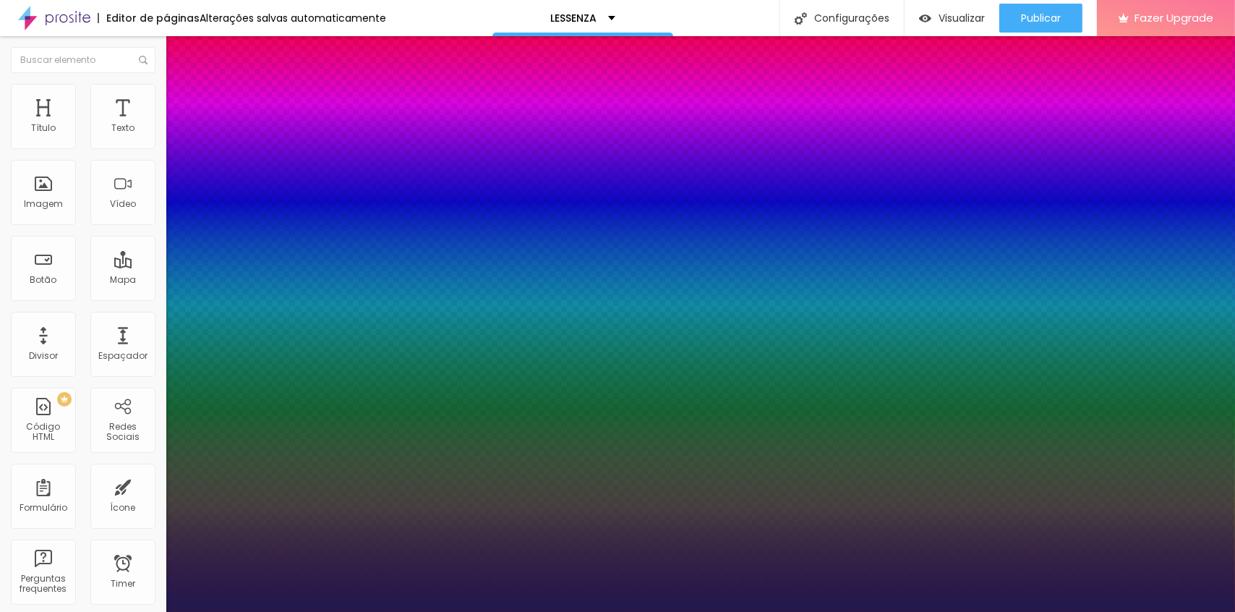
type input "1"
select select "Arsenal-Bold"
type input "1"
click at [489, 611] on div at bounding box center [617, 612] width 1235 height 0
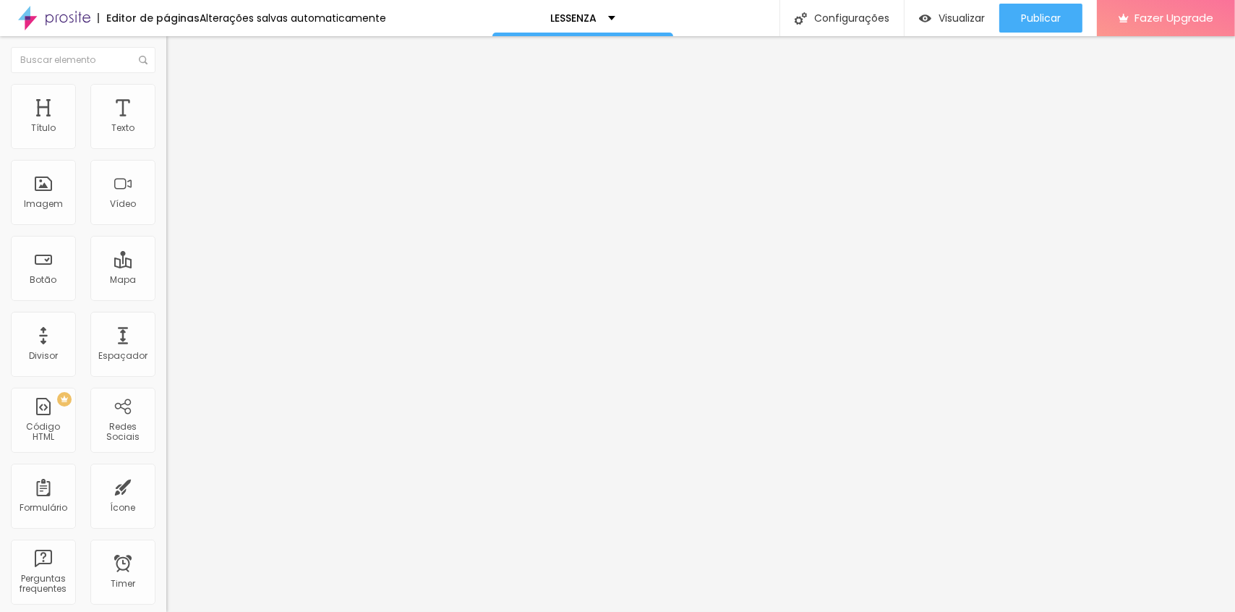
click at [172, 134] on icon "button" at bounding box center [176, 130] width 9 height 9
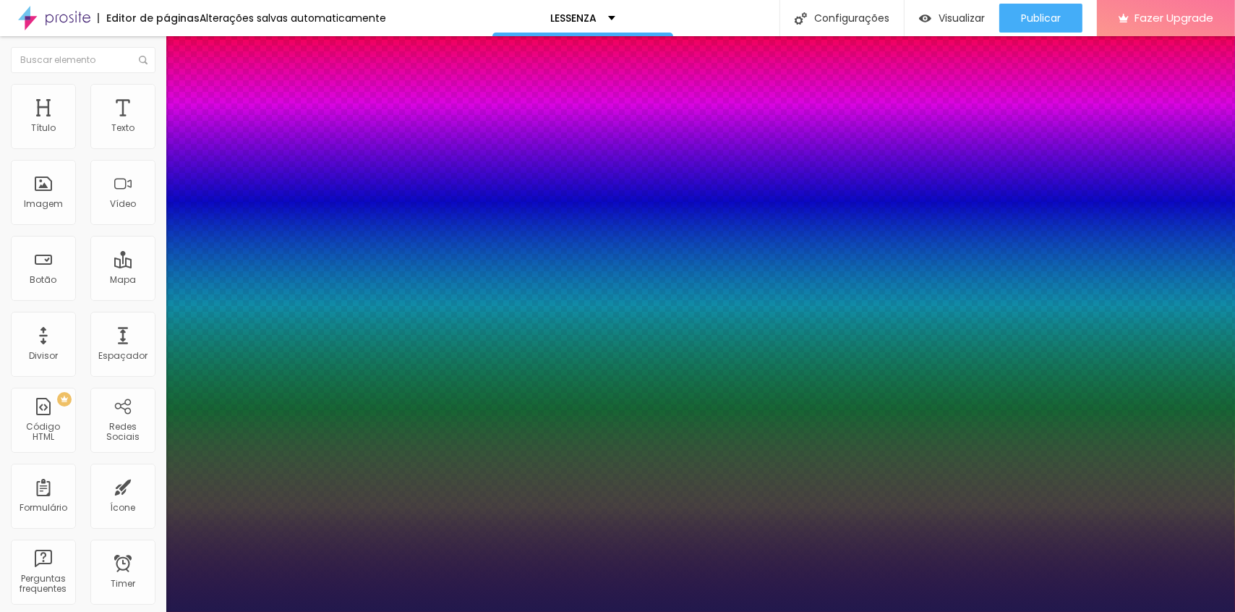
type input "1"
select select "BioRhymeLight"
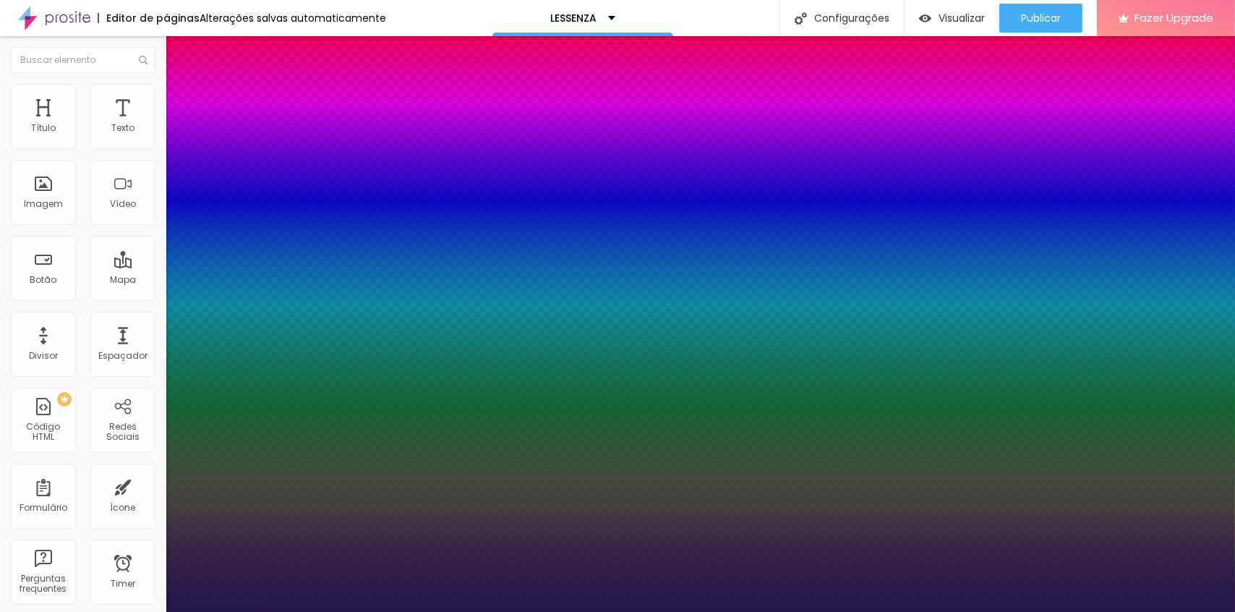
type input "1"
click at [538, 611] on div at bounding box center [617, 612] width 1235 height 0
